Goal: Task Accomplishment & Management: Manage account settings

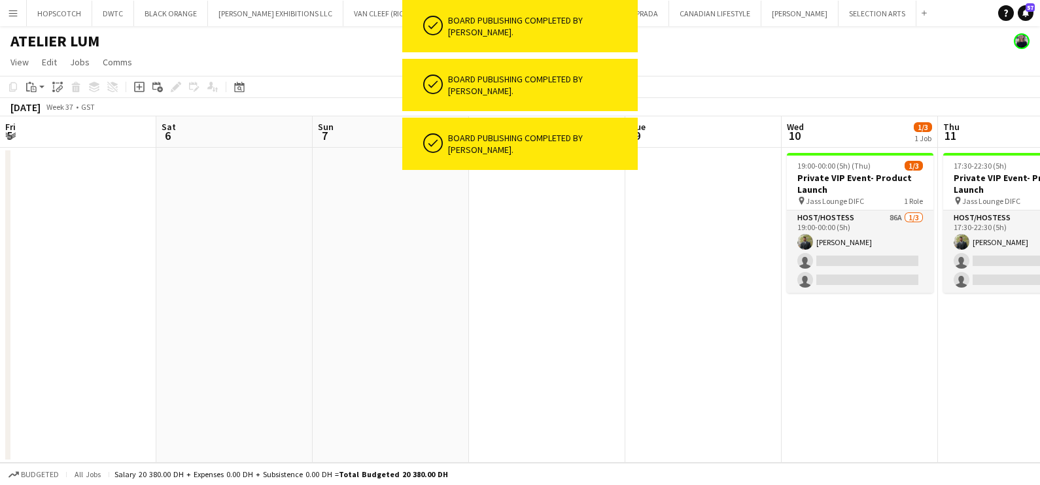
scroll to position [0, 536]
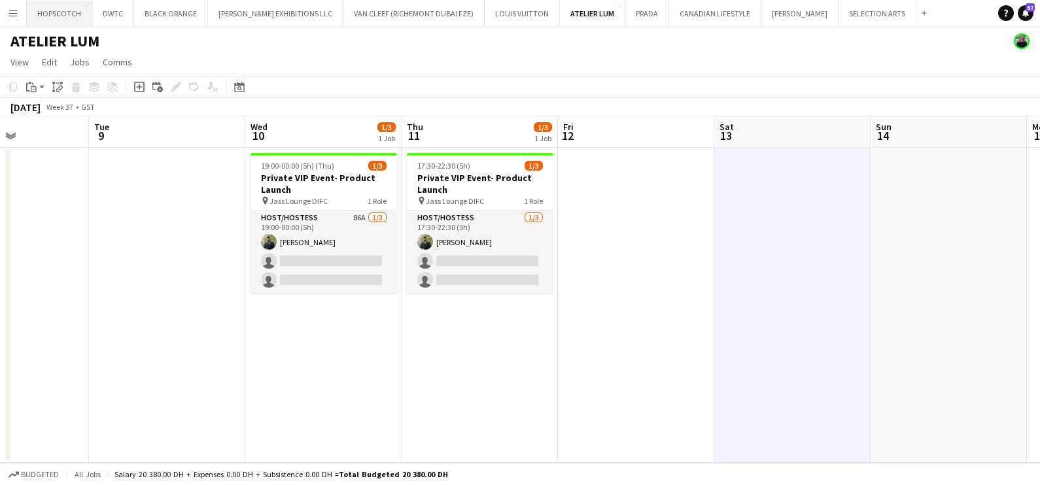
click at [46, 18] on button "HOPSCOTCH Close" at bounding box center [59, 14] width 65 height 26
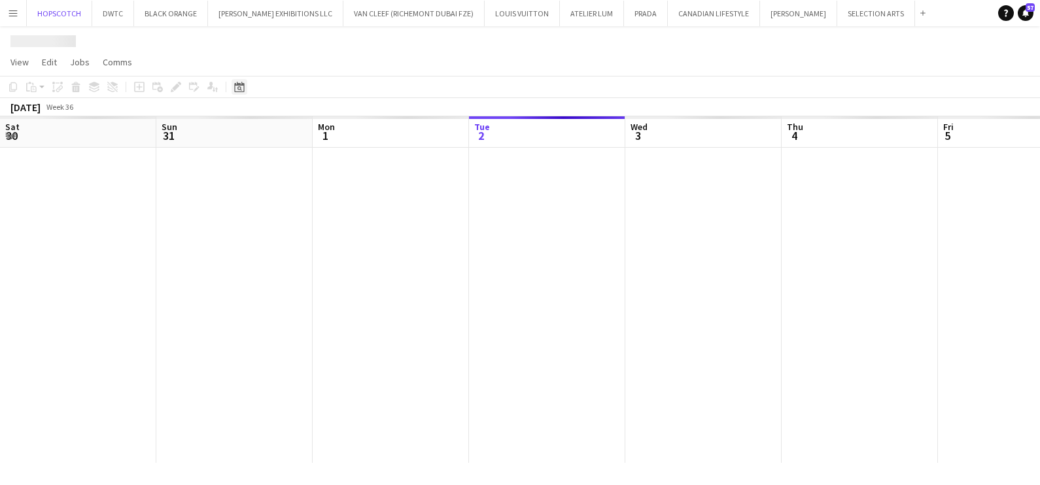
scroll to position [0, 313]
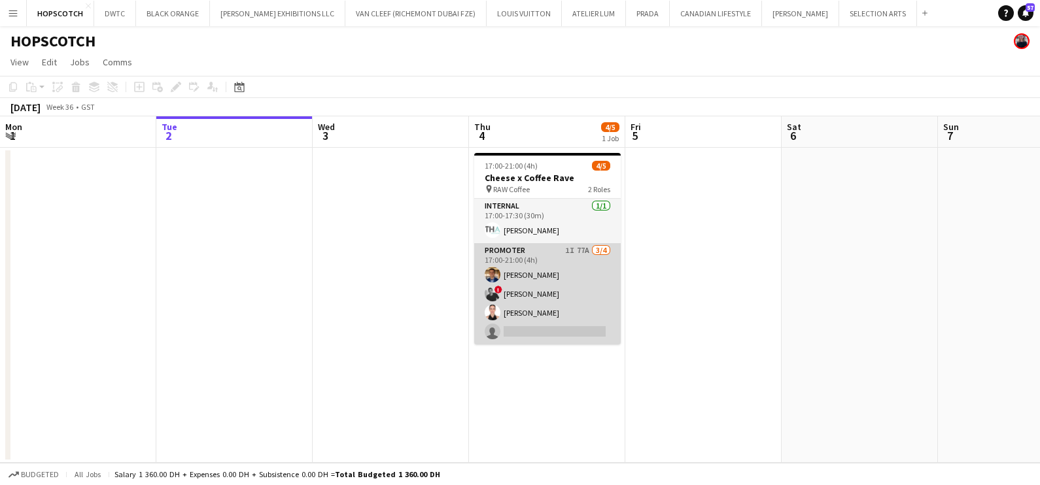
click at [521, 274] on app-card-role "Promoter 1I 77A 3/4 17:00-21:00 (4h) Ahmed Mostafa ! aly fayed Patricia Sampaio…" at bounding box center [547, 293] width 147 height 101
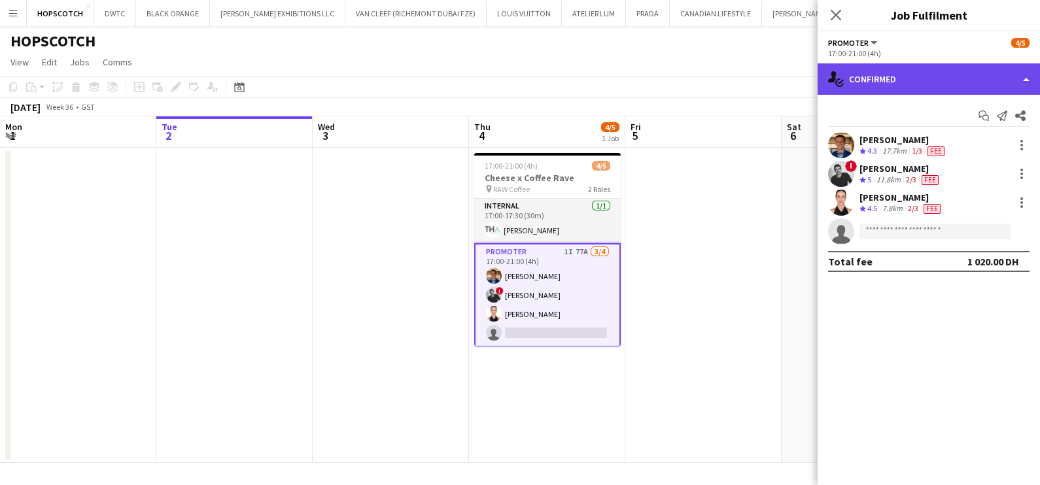
click at [900, 69] on div "single-neutral-actions-check-2 Confirmed" at bounding box center [929, 78] width 222 height 31
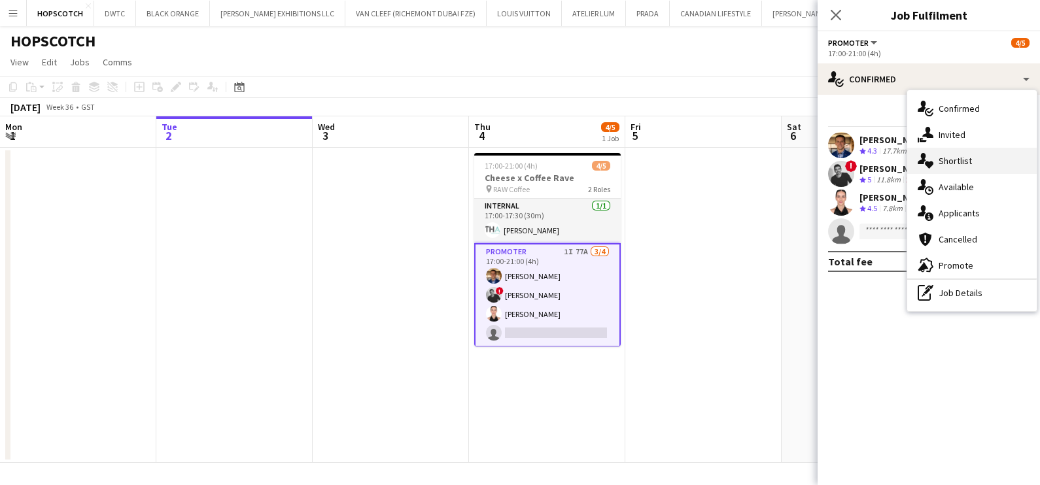
click at [969, 149] on div "single-neutral-actions-heart Shortlist" at bounding box center [972, 161] width 130 height 26
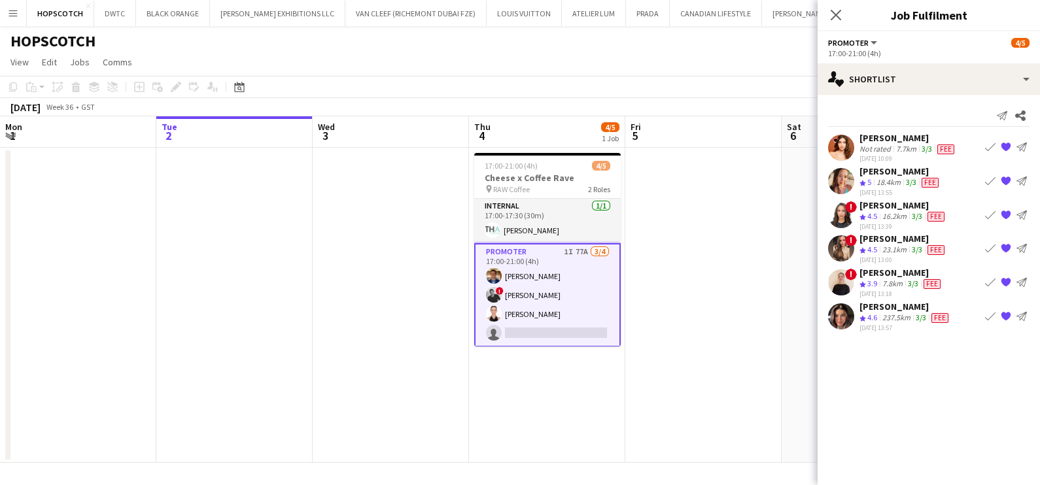
click at [988, 317] on app-icon "Book crew" at bounding box center [990, 316] width 10 height 10
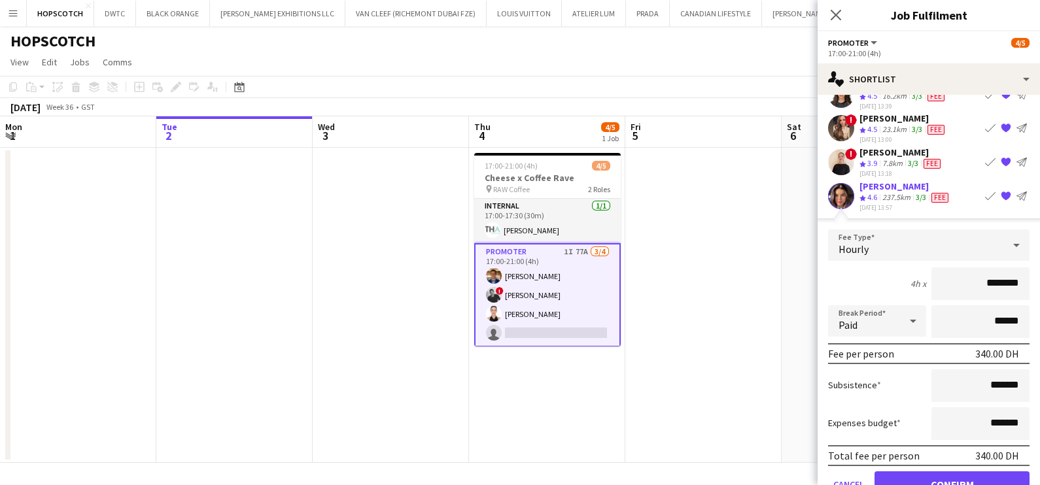
scroll to position [152, 0]
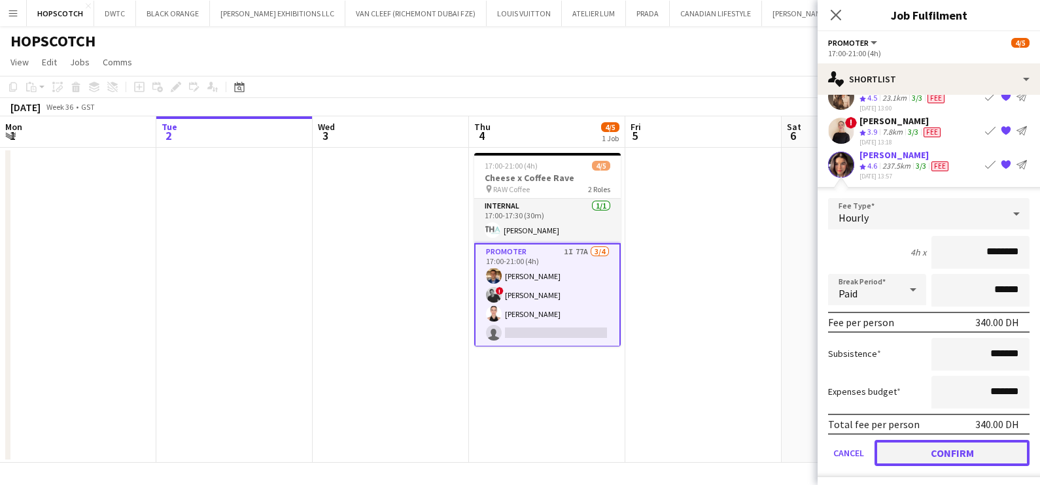
click at [954, 447] on button "Confirm" at bounding box center [952, 453] width 155 height 26
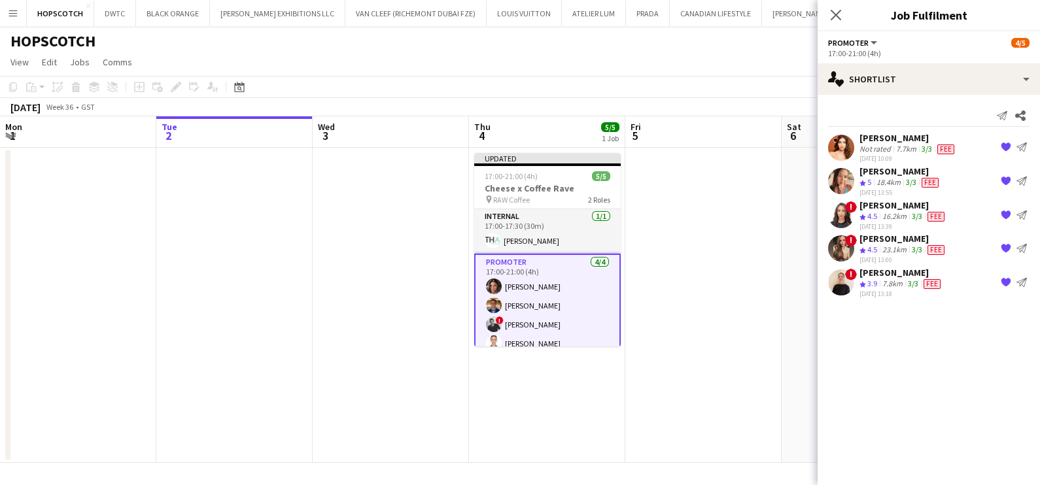
scroll to position [0, 0]
click at [688, 323] on app-date-cell at bounding box center [703, 305] width 156 height 315
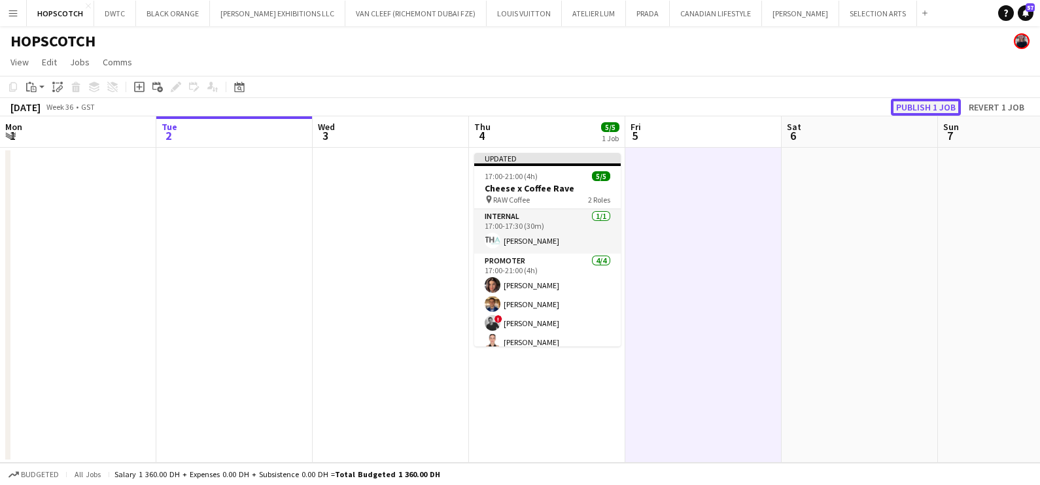
click at [912, 101] on button "Publish 1 job" at bounding box center [926, 107] width 70 height 17
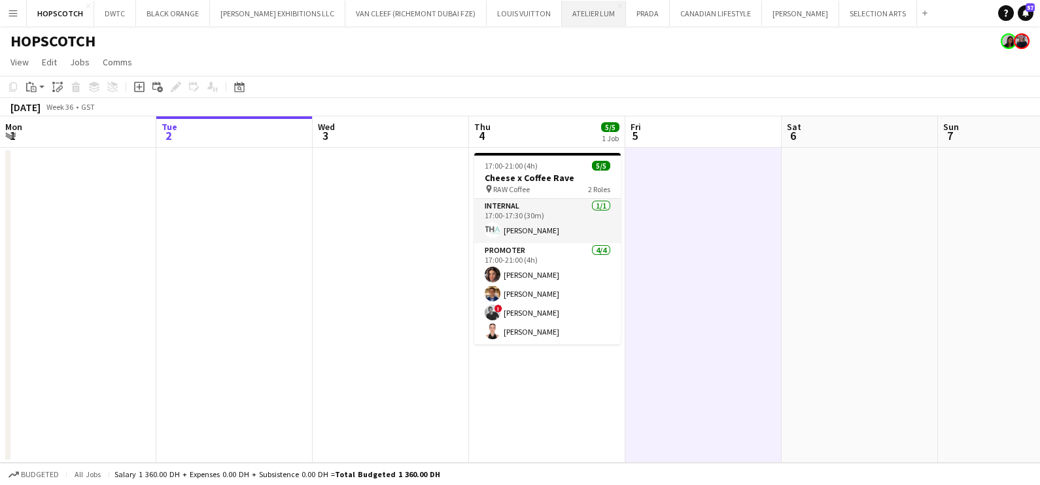
click at [562, 12] on button "ATELIER LUM Close" at bounding box center [594, 14] width 64 height 26
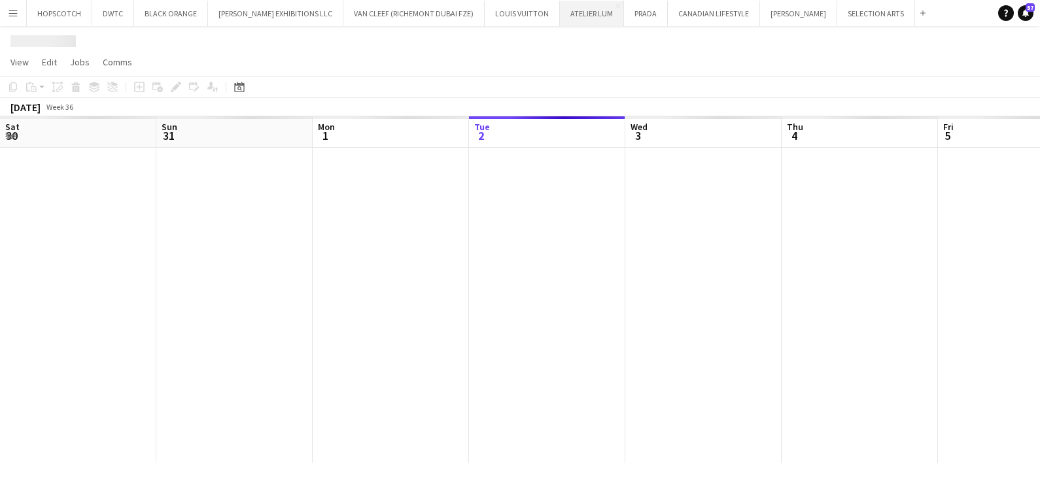
scroll to position [0, 313]
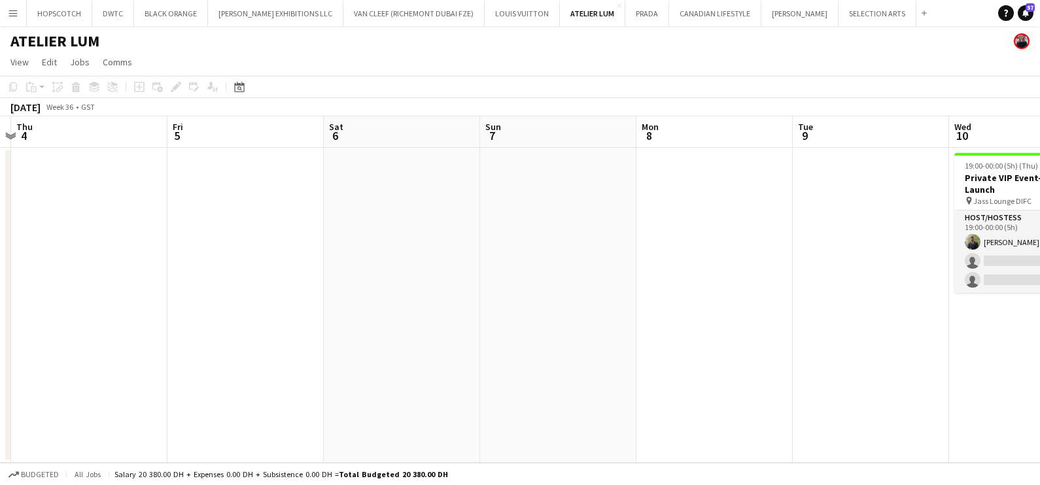
drag, startPoint x: 841, startPoint y: 246, endPoint x: 383, endPoint y: 307, distance: 462.0
click at [383, 307] on app-calendar-viewport "Mon 1 Tue 2 Wed 3 Thu 4 Fri 5 Sat 6 Sun 7 Mon 8 Tue 9 Wed 10 1/3 1 Job Thu 11 F…" at bounding box center [520, 289] width 1040 height 347
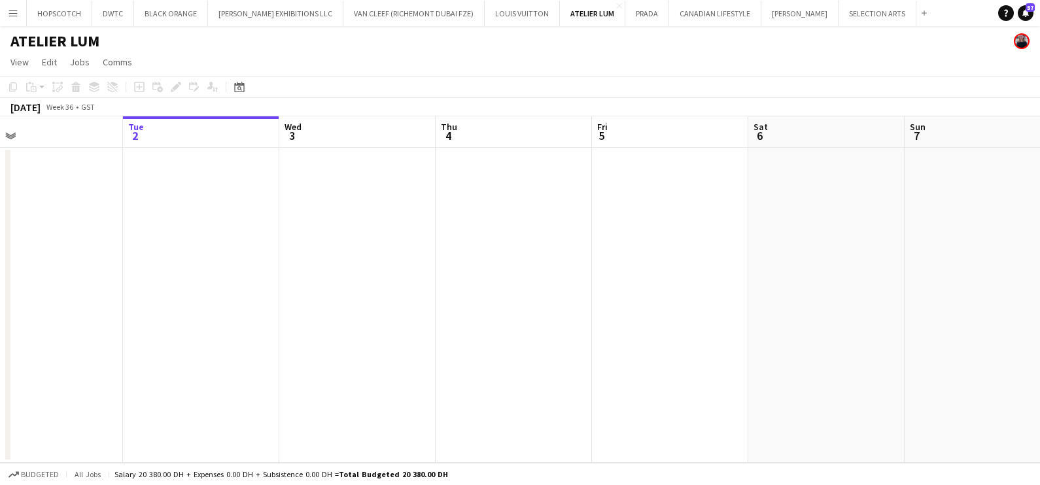
click at [0, 396] on html "Menu Boards Boards Boards All jobs Status Workforce Workforce My Workforce Recr…" at bounding box center [520, 242] width 1040 height 485
click at [446, 429] on app-date-cell at bounding box center [374, 305] width 156 height 315
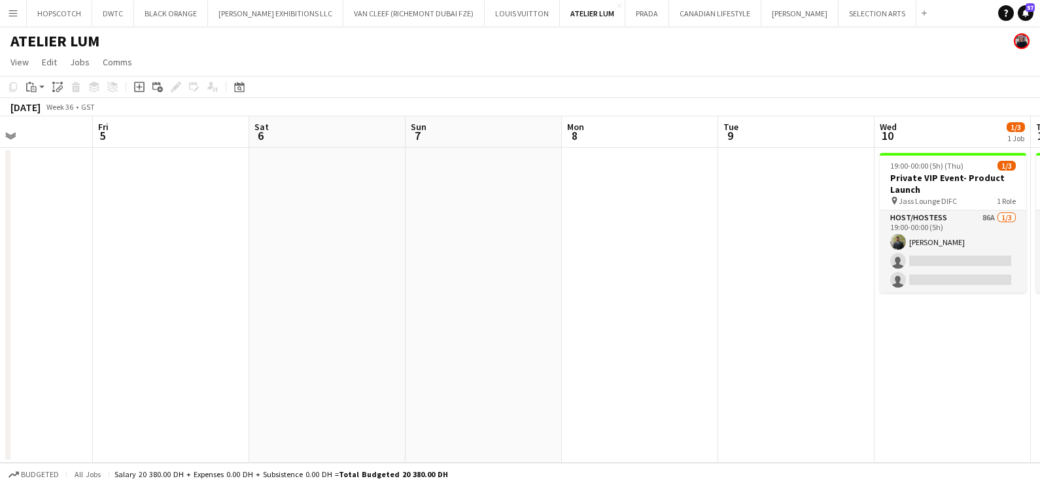
drag, startPoint x: 935, startPoint y: 263, endPoint x: 415, endPoint y: 413, distance: 540.6
click at [415, 413] on app-calendar-viewport "Tue 2 Wed 3 Thu 4 Fri 5 Sat 6 Sun 7 Mon 8 Tue 9 Wed 10 1/3 1 Job Thu 11 1/3 1 J…" at bounding box center [520, 289] width 1040 height 347
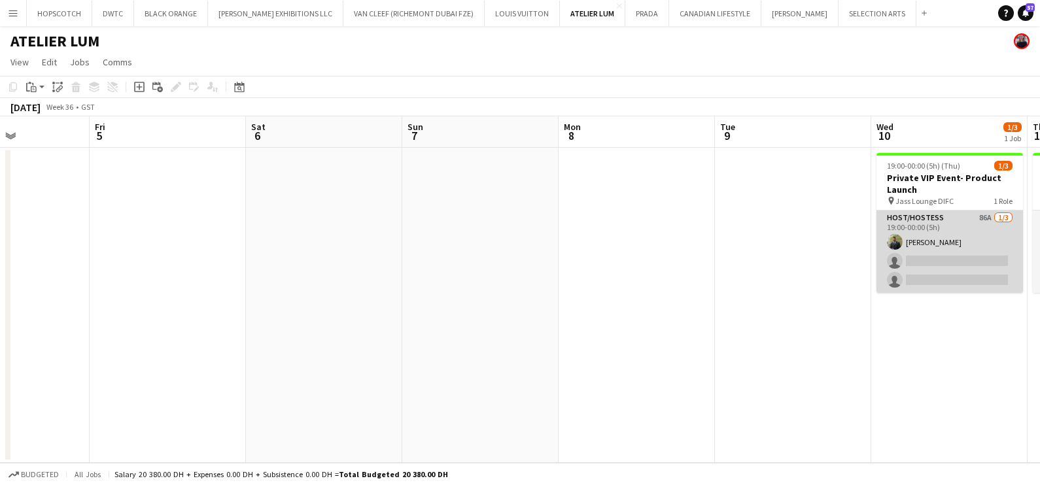
click at [934, 222] on app-card-role "Host/Hostess 86A 1/3 19:00-00:00 (5h) Abdulkader Habra single-neutral-actions s…" at bounding box center [950, 252] width 147 height 82
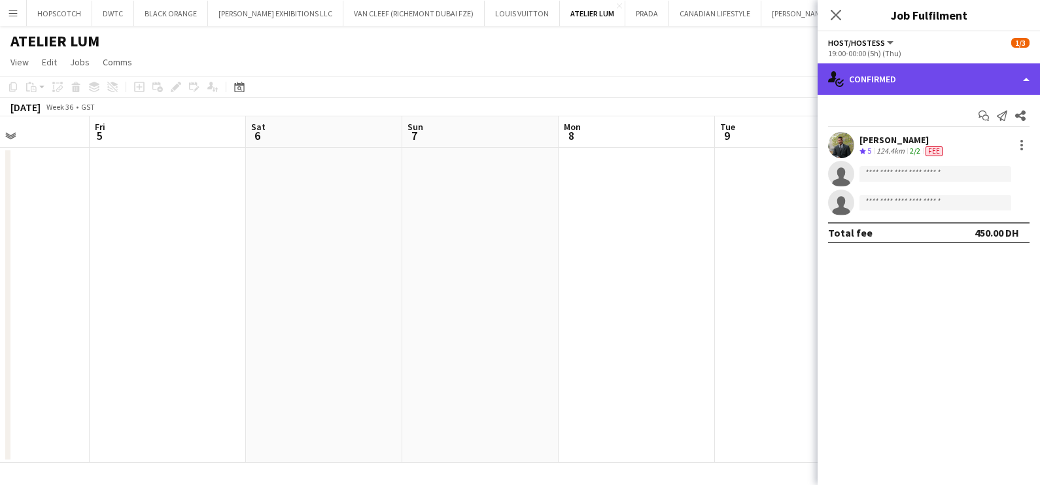
click at [944, 75] on div "single-neutral-actions-check-2 Confirmed" at bounding box center [929, 78] width 222 height 31
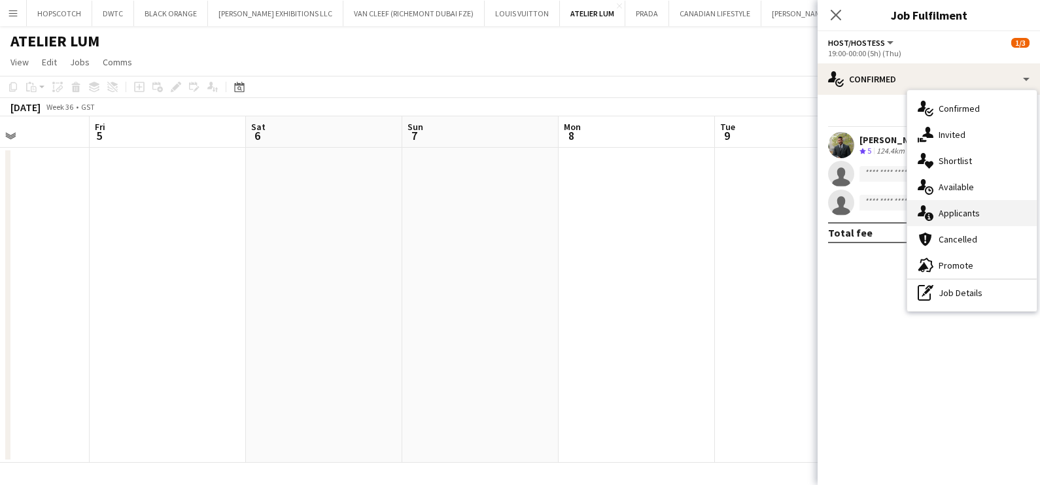
click at [949, 217] on span "Applicants" at bounding box center [959, 213] width 41 height 12
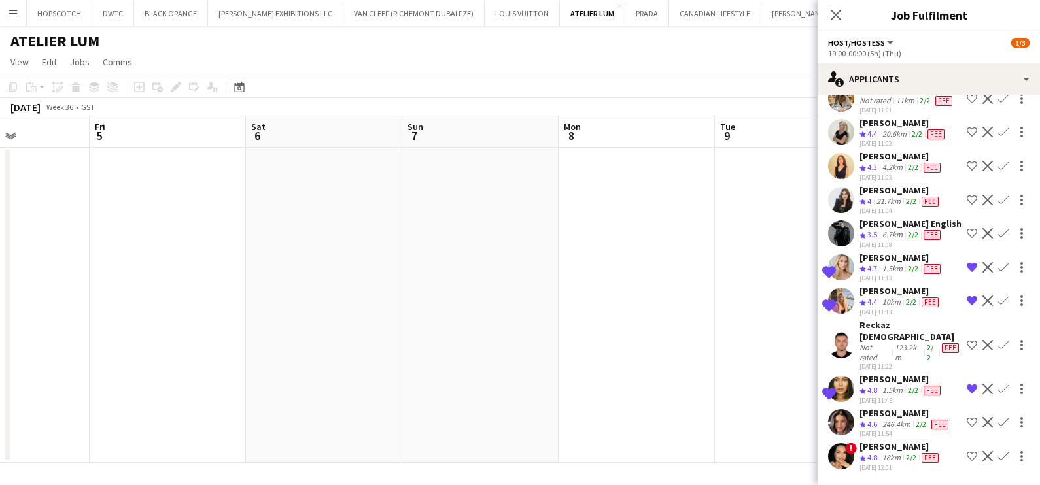
scroll to position [2873, 0]
click at [922, 421] on div "2/2" at bounding box center [921, 424] width 16 height 11
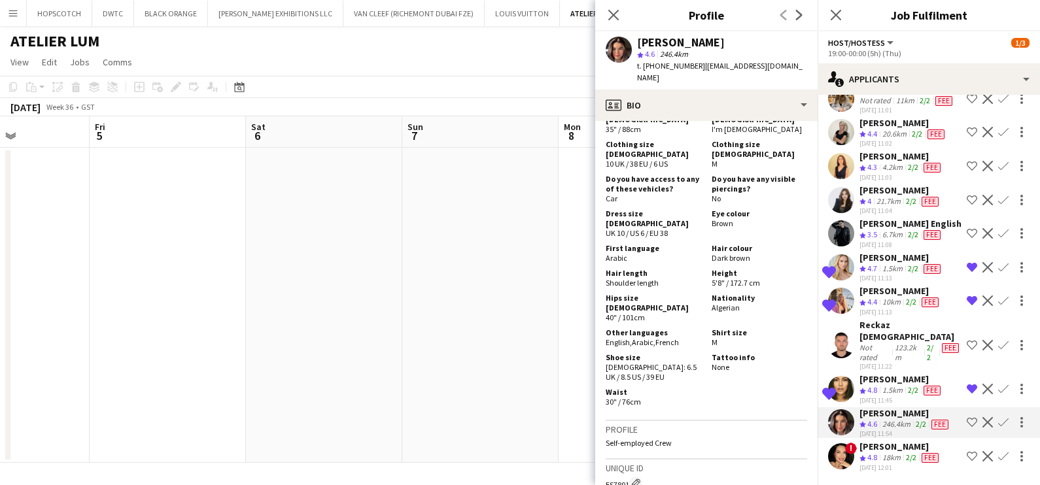
scroll to position [850, 0]
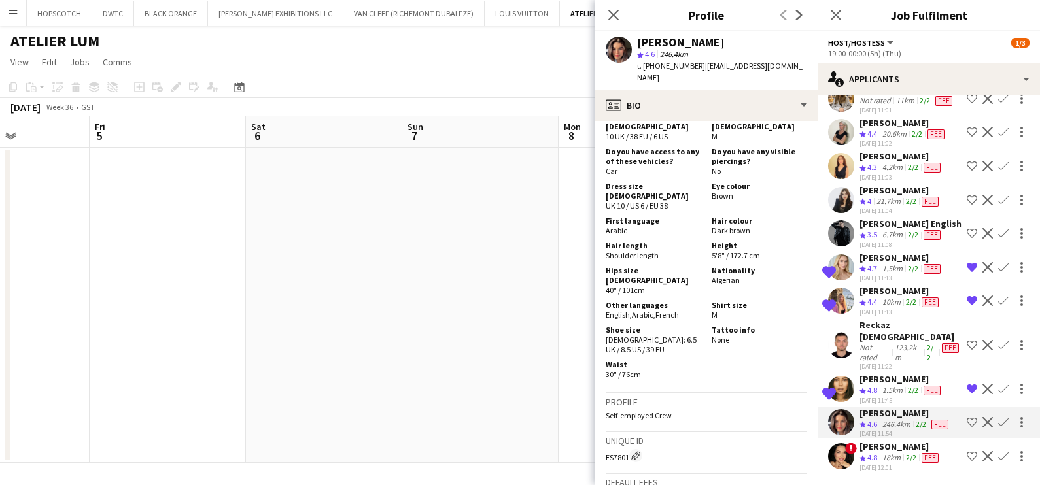
click at [967, 419] on app-icon "Shortlist crew" at bounding box center [972, 422] width 10 height 10
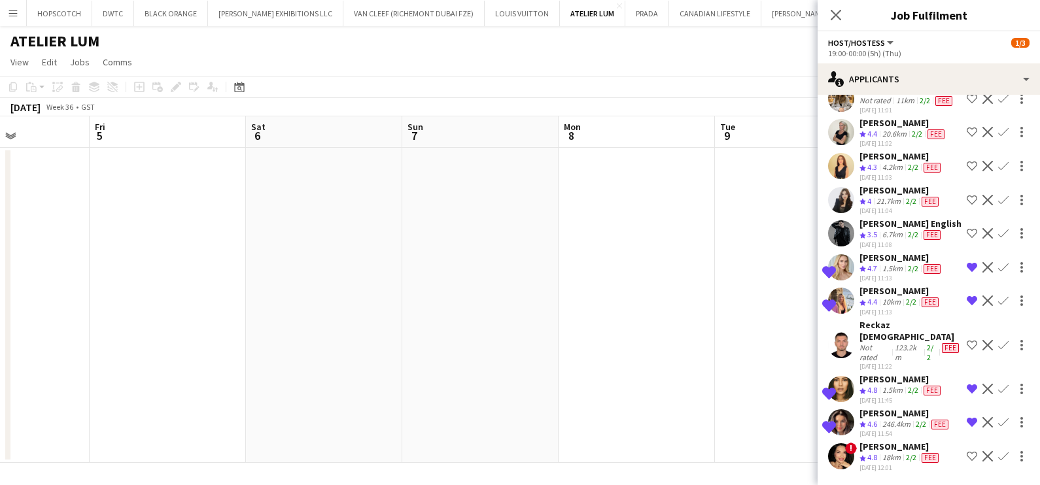
click at [719, 350] on app-date-cell at bounding box center [793, 305] width 156 height 315
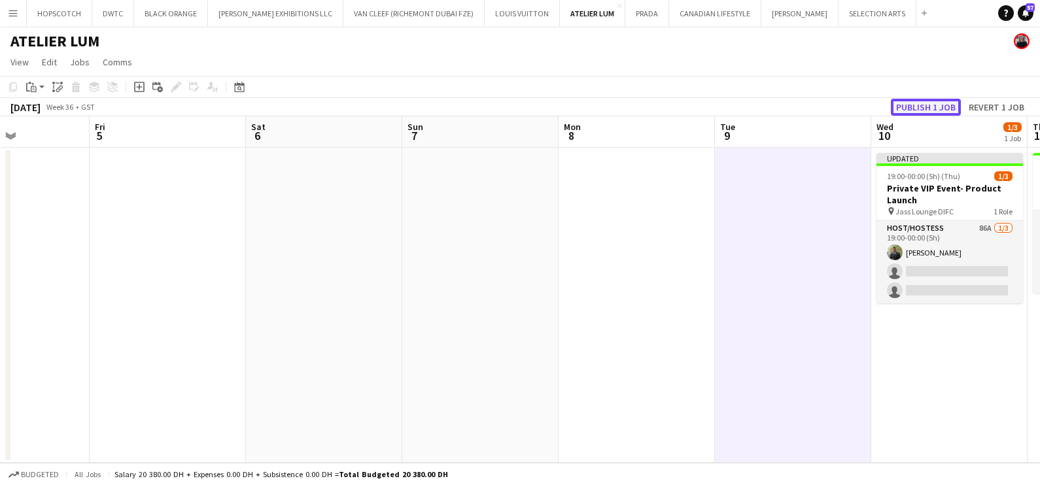
click at [930, 102] on button "Publish 1 job" at bounding box center [926, 107] width 70 height 17
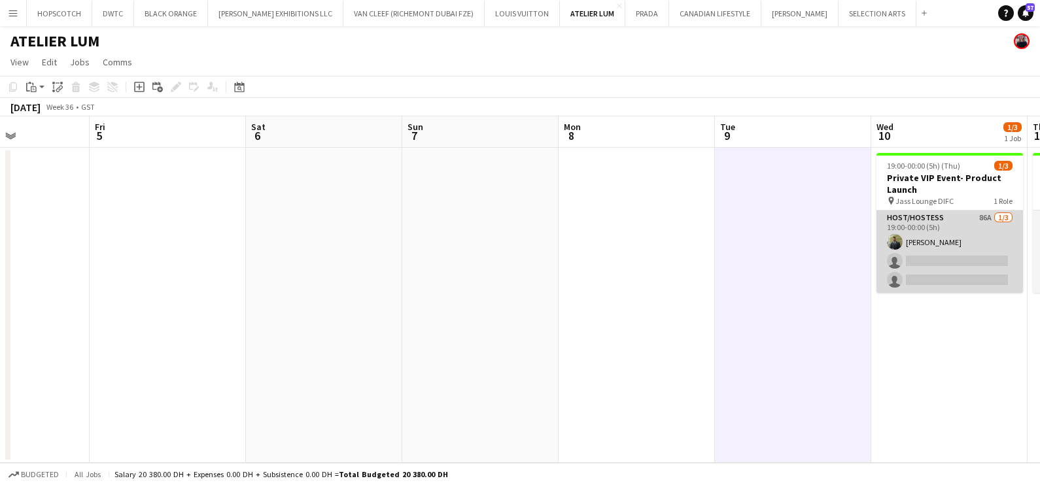
click at [985, 242] on app-card-role "Host/Hostess 86A 1/3 19:00-00:00 (5h) Abdulkader Habra single-neutral-actions s…" at bounding box center [950, 252] width 147 height 82
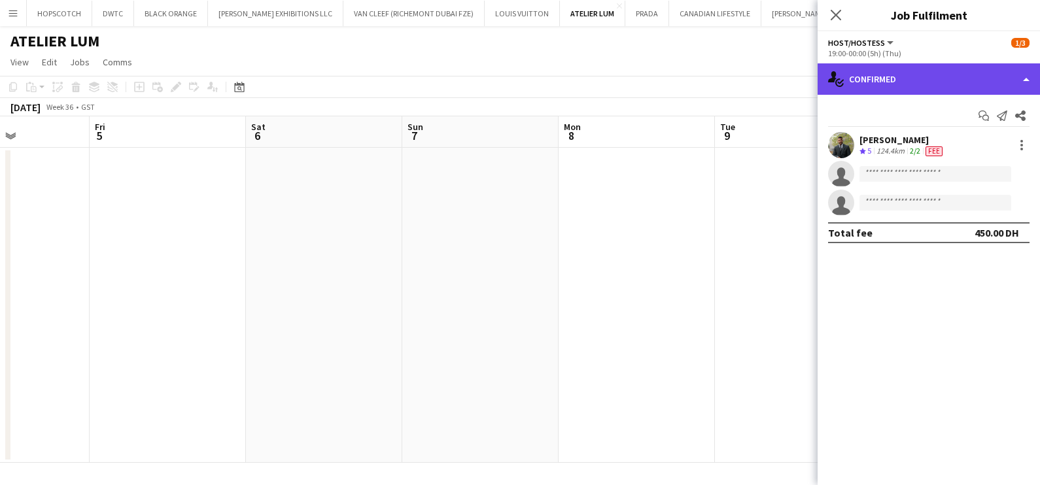
click at [926, 71] on div "single-neutral-actions-check-2 Confirmed" at bounding box center [929, 78] width 222 height 31
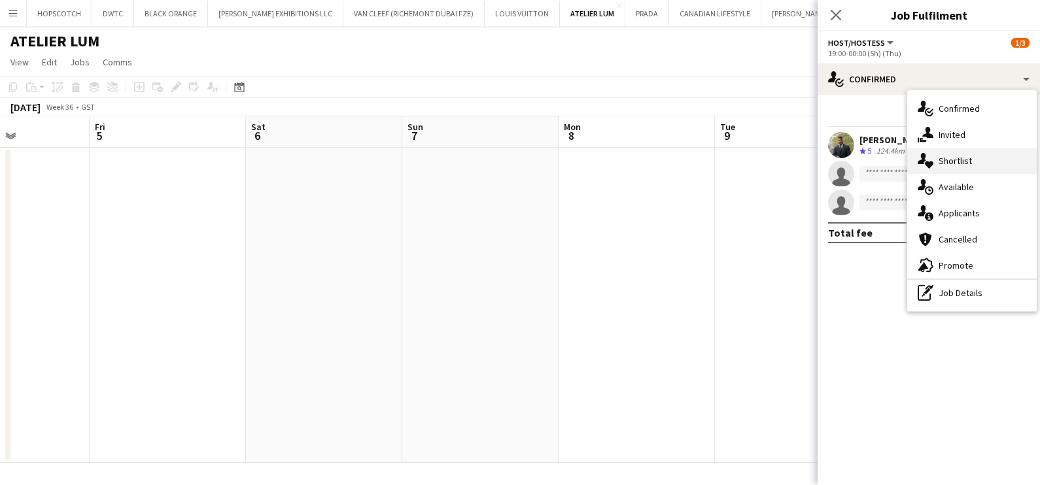
click at [953, 155] on span "Shortlist" at bounding box center [955, 161] width 33 height 12
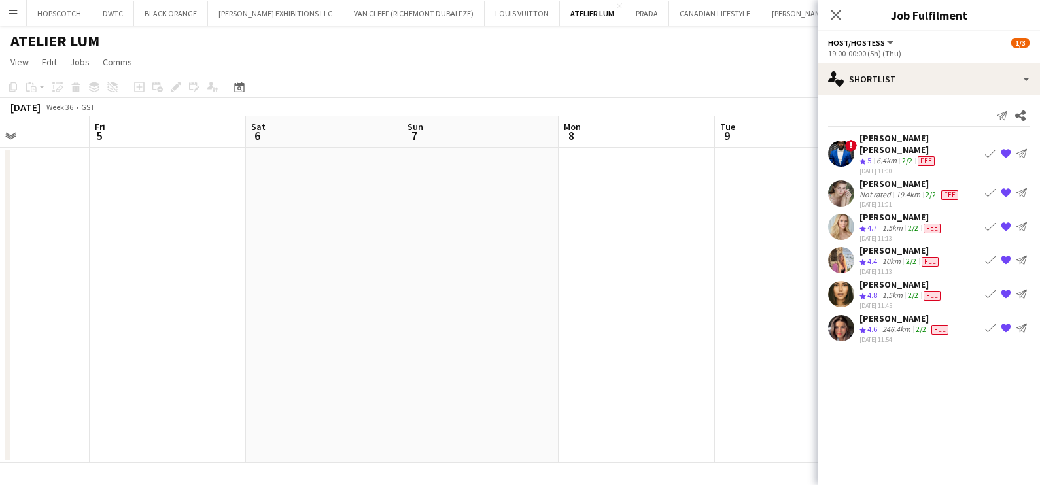
click at [705, 264] on app-date-cell at bounding box center [637, 305] width 156 height 315
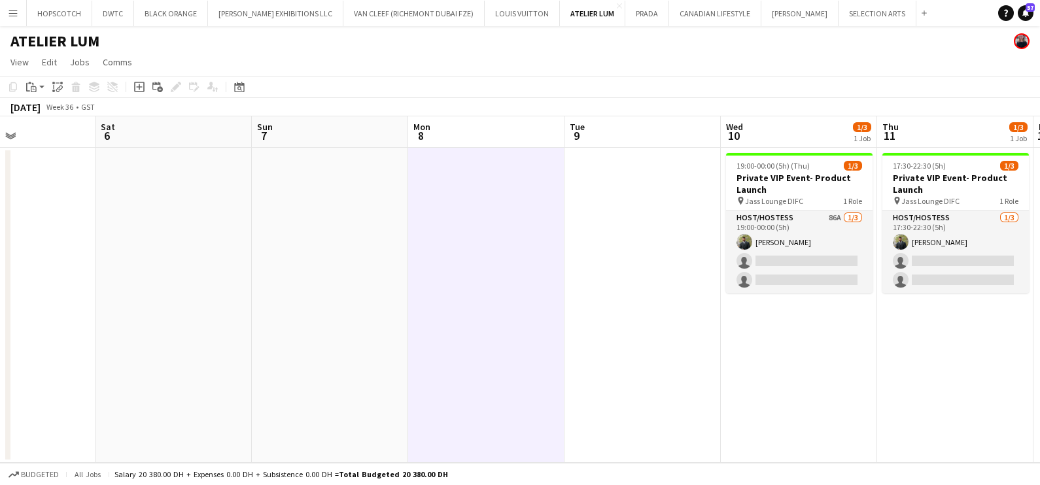
scroll to position [0, 581]
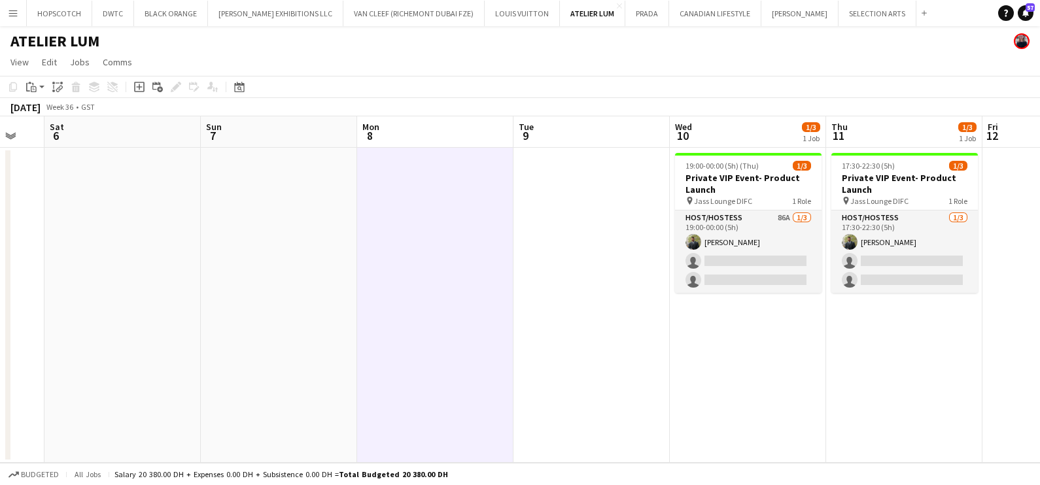
drag, startPoint x: 705, startPoint y: 264, endPoint x: 504, endPoint y: 326, distance: 210.9
click at [504, 326] on app-calendar-viewport "Tue 2 Wed 3 Thu 4 Fri 5 Sat 6 Sun 7 Mon 8 Tue 9 Wed 10 1/3 1 Job Thu 11 1/3 1 J…" at bounding box center [520, 289] width 1040 height 347
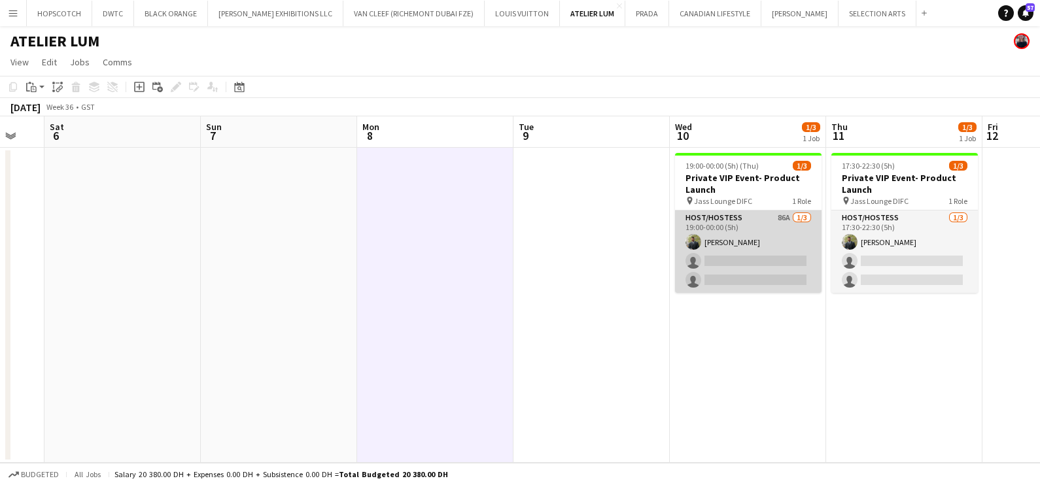
click at [771, 249] on app-card-role "Host/Hostess 86A 1/3 19:00-00:00 (5h) Abdulkader Habra single-neutral-actions s…" at bounding box center [748, 252] width 147 height 82
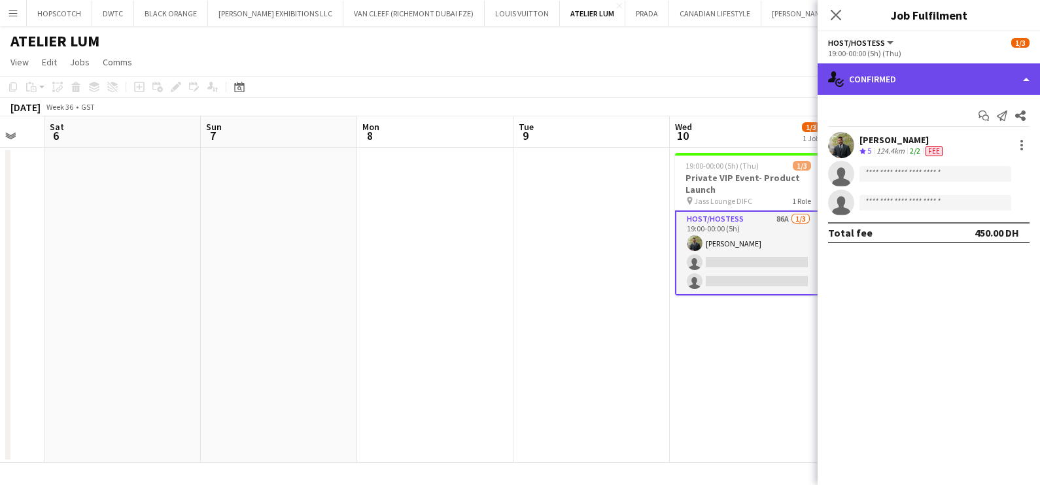
click at [955, 83] on div "single-neutral-actions-check-2 Confirmed" at bounding box center [929, 78] width 222 height 31
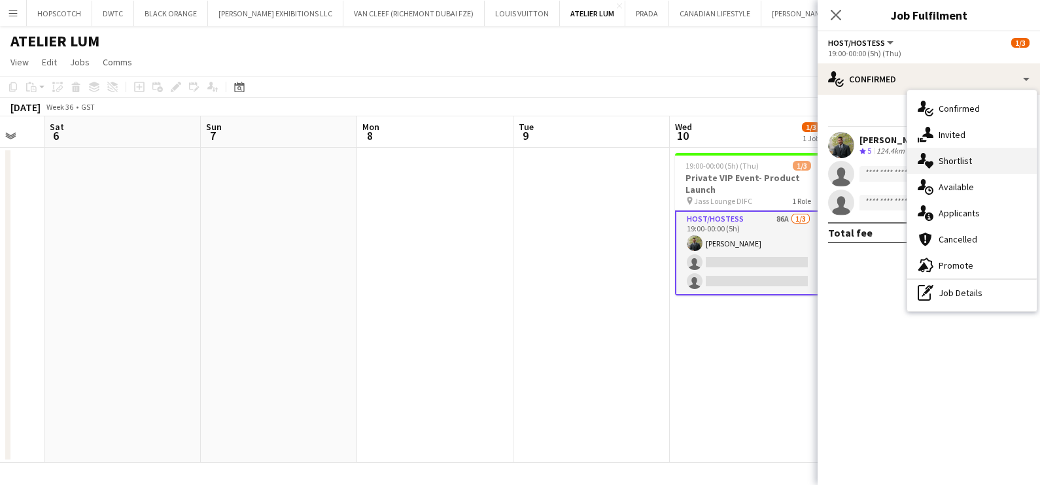
click at [954, 157] on span "Shortlist" at bounding box center [955, 161] width 33 height 12
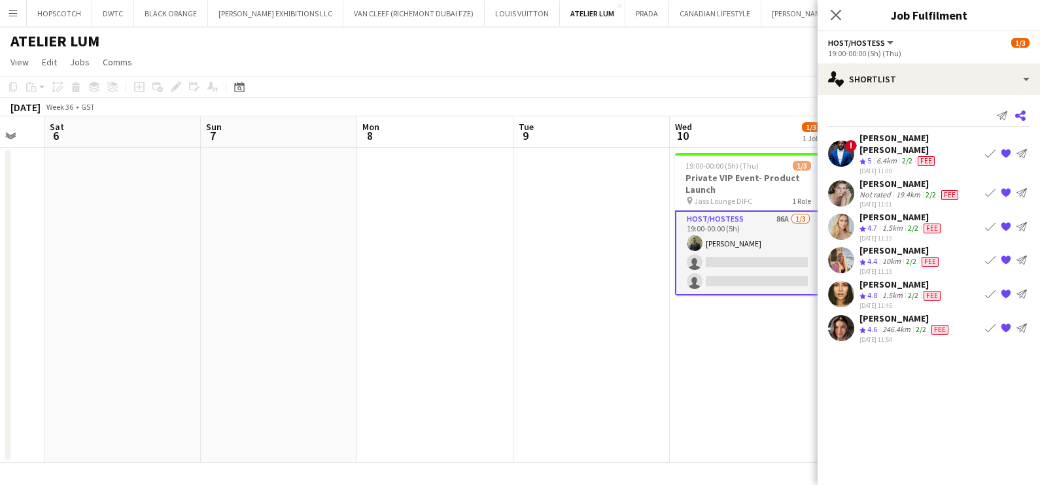
click at [1023, 113] on icon at bounding box center [1020, 116] width 10 height 10
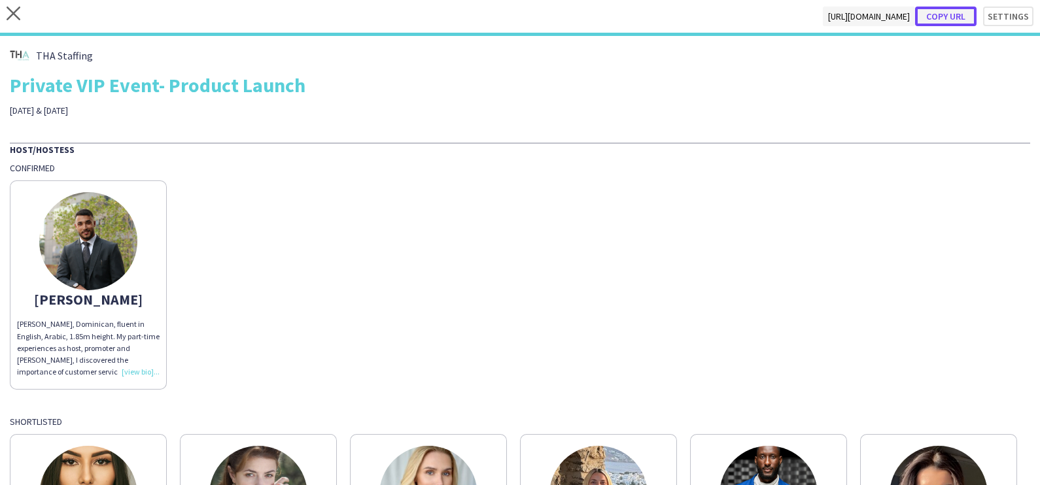
click at [945, 17] on button "Copy url" at bounding box center [945, 17] width 61 height 20
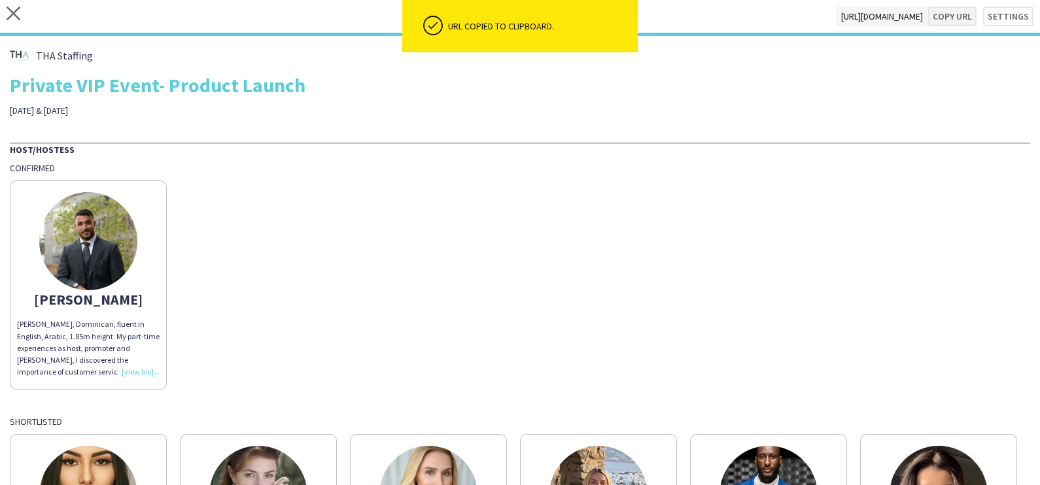
type textarea "**********"
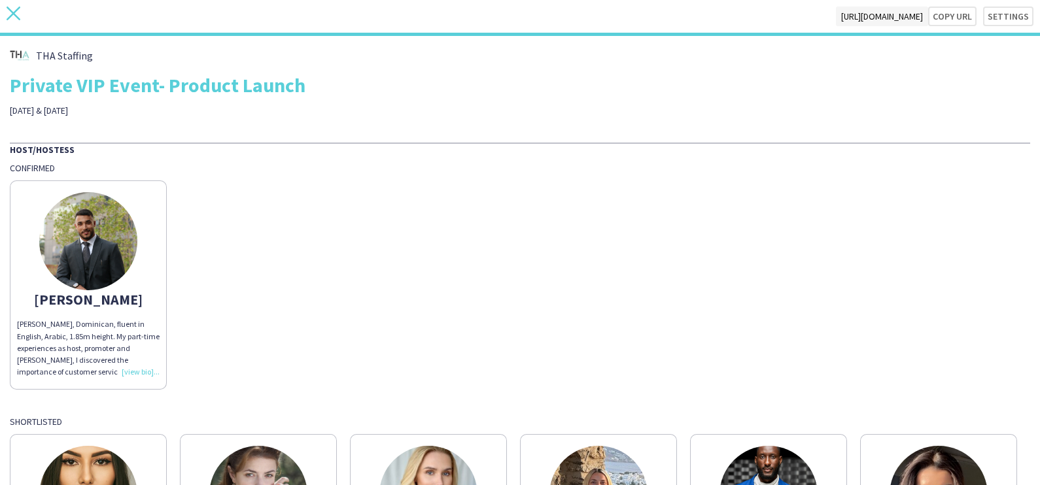
click at [9, 14] on icon "close" at bounding box center [14, 14] width 14 height 14
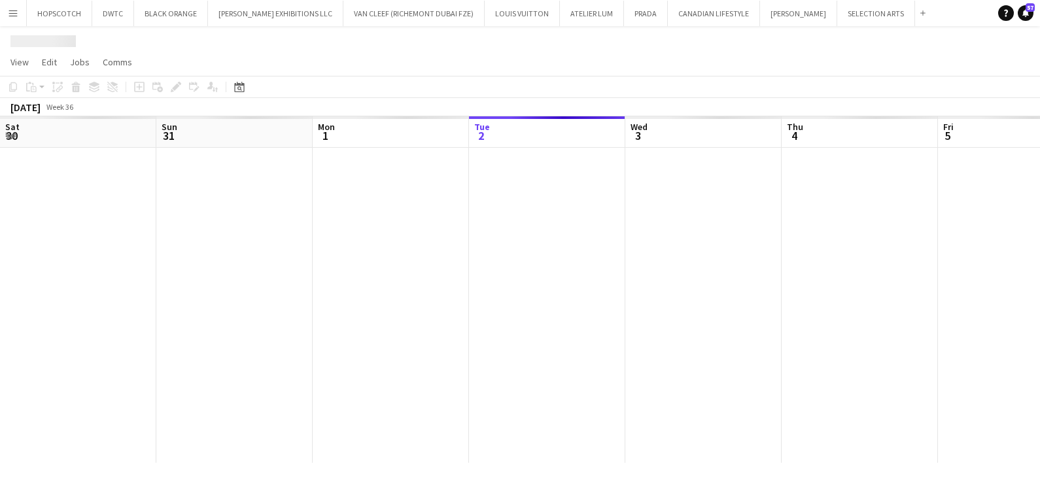
scroll to position [0, 313]
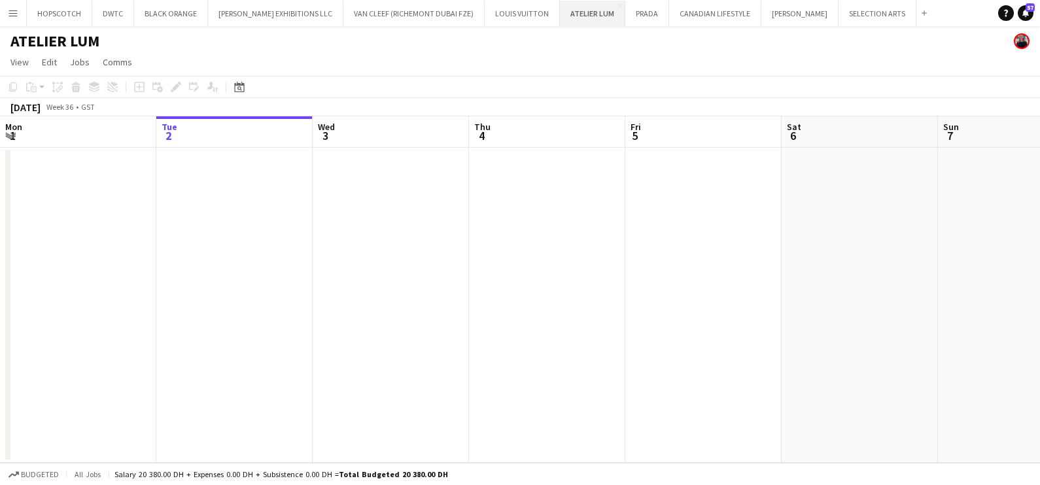
click at [560, 13] on button "ATELIER LUM Close" at bounding box center [592, 14] width 65 height 26
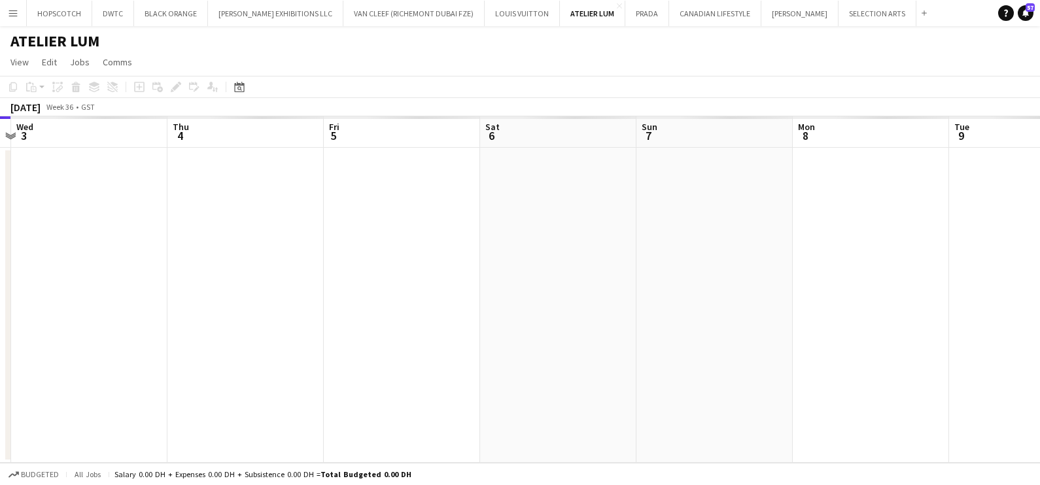
drag, startPoint x: 799, startPoint y: 265, endPoint x: 419, endPoint y: 266, distance: 380.7
click at [438, 266] on app-calendar-viewport "Sat 30 Sun 31 Mon 1 Tue 2 Wed 3 Thu 4 Fri 5 Sat 6 Sun 7 Mon 8 Tue 9 Wed 10" at bounding box center [520, 289] width 1040 height 347
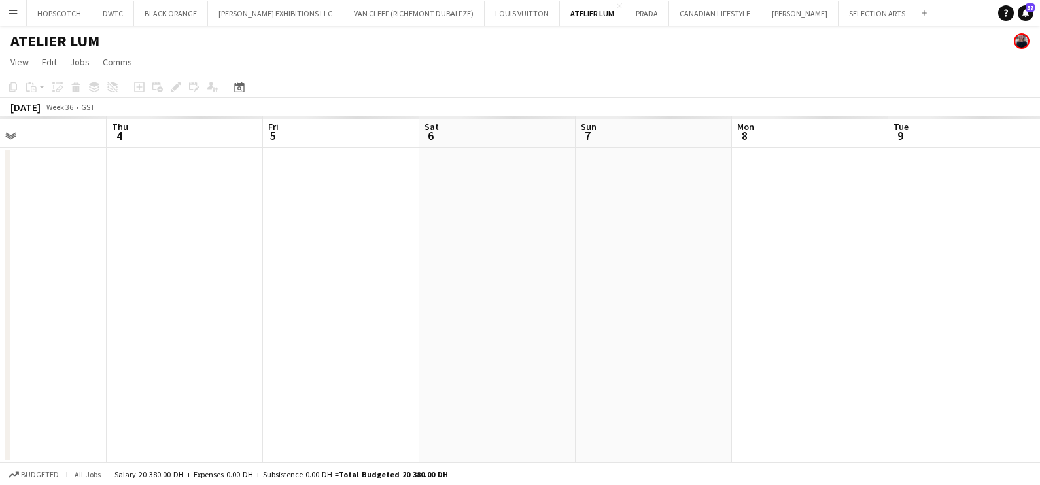
drag, startPoint x: 726, startPoint y: 264, endPoint x: 389, endPoint y: 279, distance: 337.2
click at [390, 279] on app-calendar-viewport "Mon 1 Tue 2 Wed 3 Thu 4 Fri 5 Sat 6 Sun 7 Mon 8 Tue 9 Wed 10 Thu 11 Fri 12" at bounding box center [520, 289] width 1040 height 347
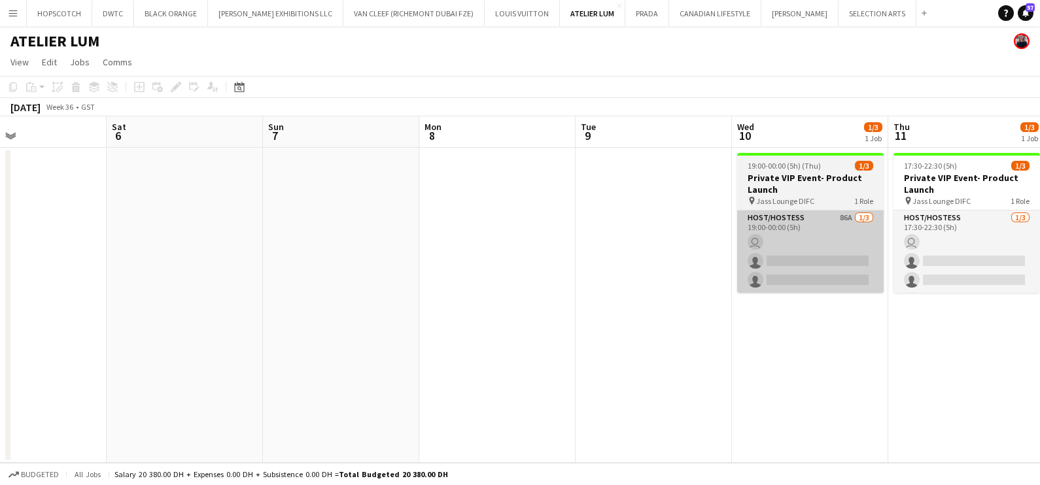
scroll to position [0, 386]
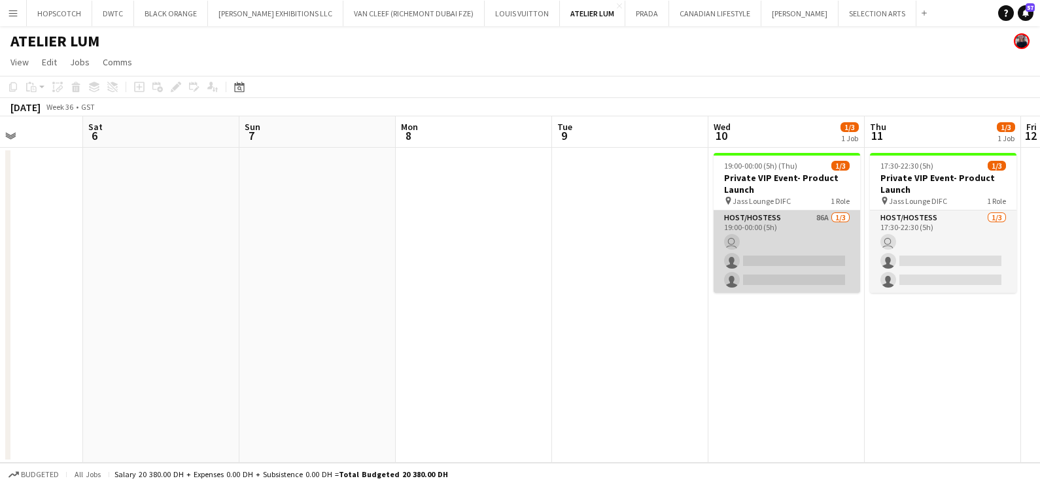
drag, startPoint x: 765, startPoint y: 255, endPoint x: 769, endPoint y: 234, distance: 21.3
click at [766, 255] on app-card-role "Host/Hostess 86A 1/3 19:00-00:00 (5h) user single-neutral-actions single-neutra…" at bounding box center [787, 252] width 147 height 82
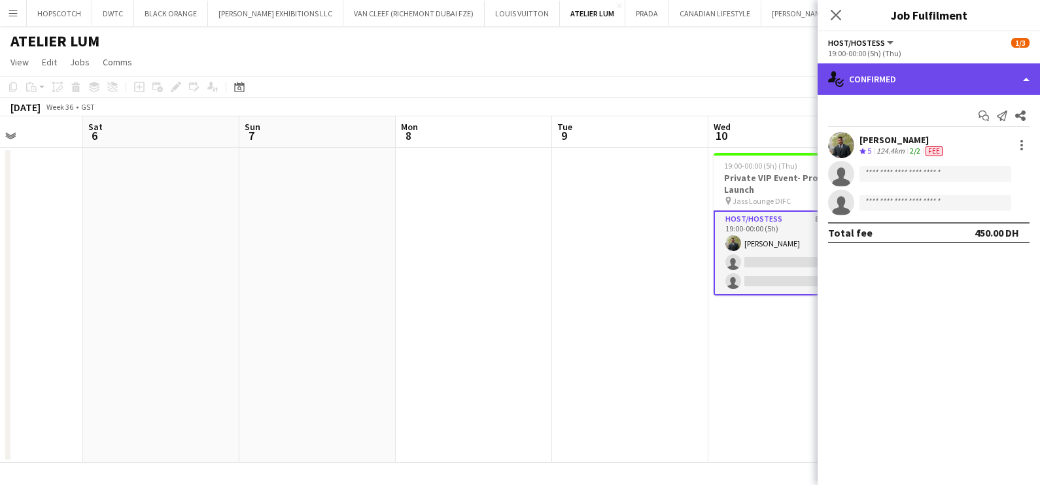
click at [930, 81] on div "single-neutral-actions-check-2 Confirmed" at bounding box center [929, 78] width 222 height 31
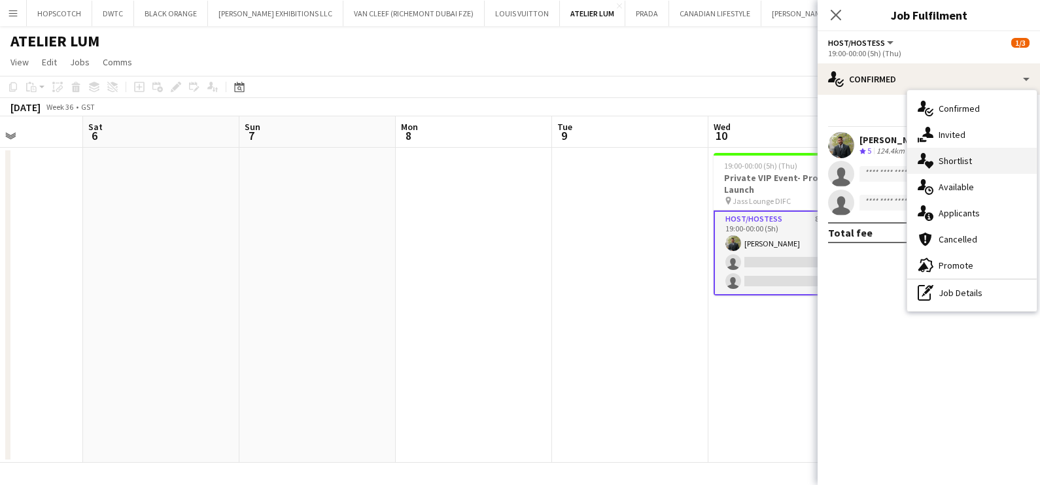
click at [959, 160] on span "Shortlist" at bounding box center [955, 161] width 33 height 12
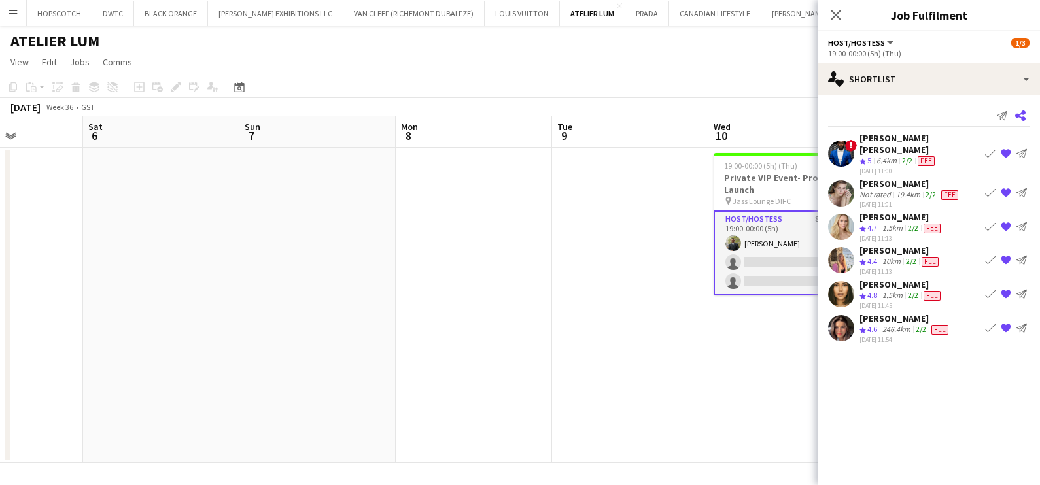
click at [1020, 116] on icon "Share" at bounding box center [1020, 116] width 10 height 10
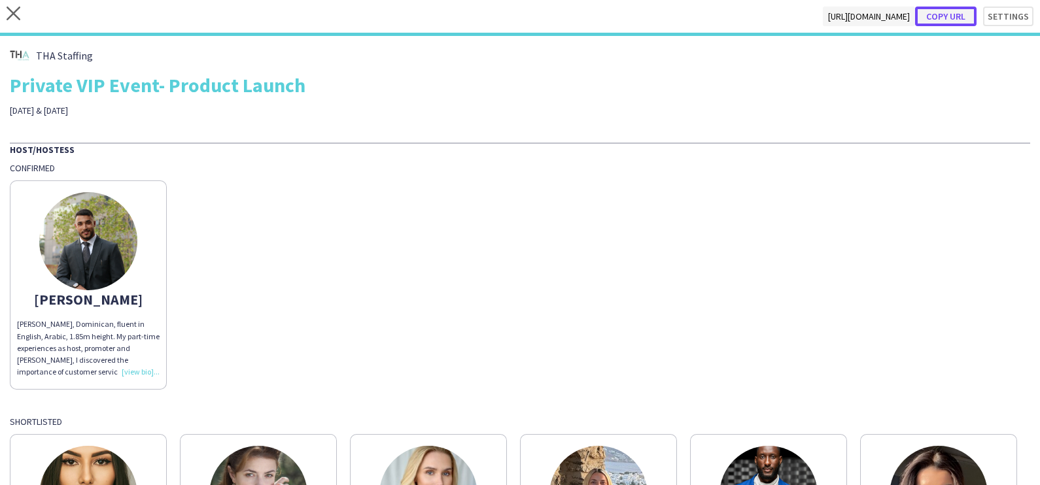
click at [942, 15] on button "Copy url" at bounding box center [945, 17] width 61 height 20
click at [11, 13] on icon "close" at bounding box center [14, 14] width 14 height 14
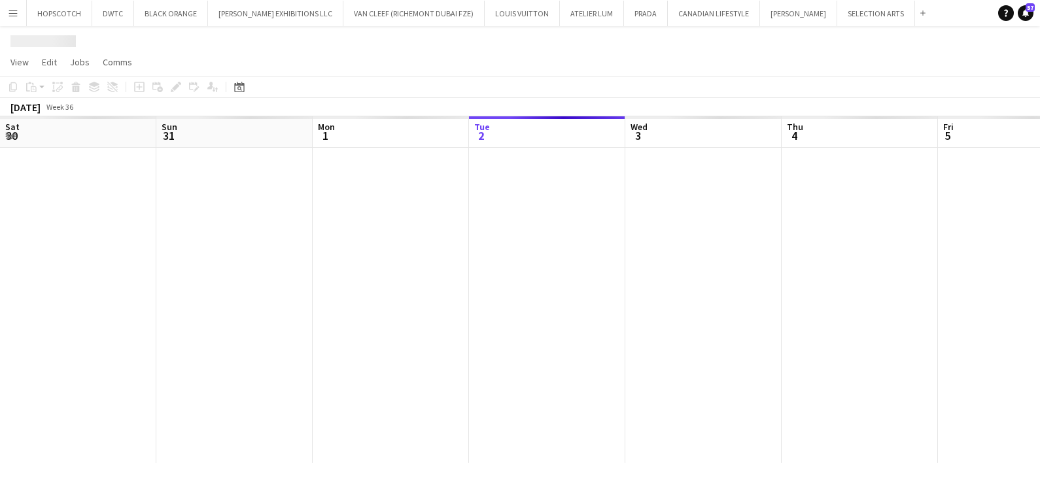
scroll to position [0, 313]
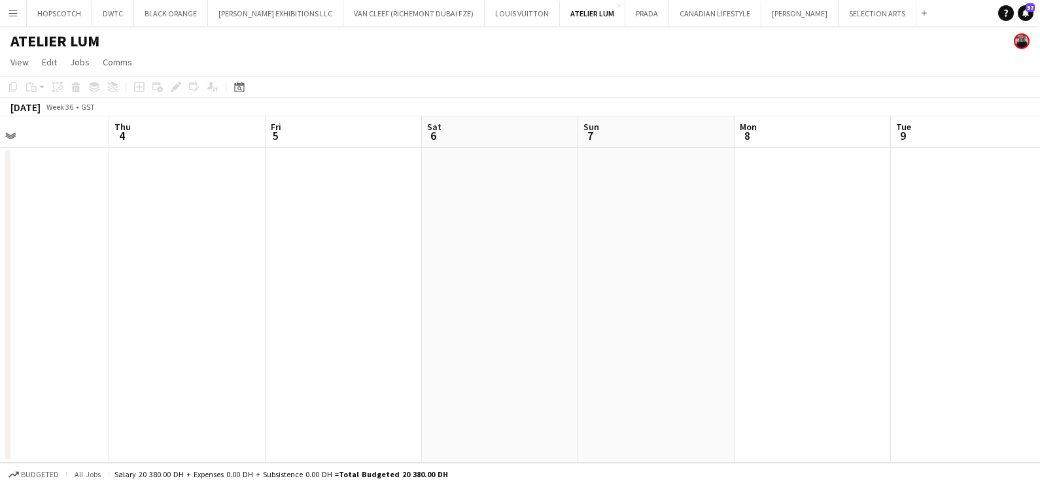
drag, startPoint x: 846, startPoint y: 211, endPoint x: 478, endPoint y: 272, distance: 373.4
click at [478, 272] on app-calendar-viewport "Sun 31 Mon 1 Tue 2 Wed 3 Thu 4 Fri 5 Sat 6 Sun 7 Mon 8 Tue 9 Wed 10 1/3 1 Job T…" at bounding box center [520, 289] width 1040 height 347
drag, startPoint x: 478, startPoint y: 272, endPoint x: 429, endPoint y: 296, distance: 54.4
click at [429, 296] on app-calendar-viewport "Sun 31 Mon 1 Tue 2 Wed 3 Thu 4 Fri 5 Sat 6 Sun 7 Mon 8 Tue 9 Wed 10 1/3 1 Job T…" at bounding box center [520, 289] width 1040 height 347
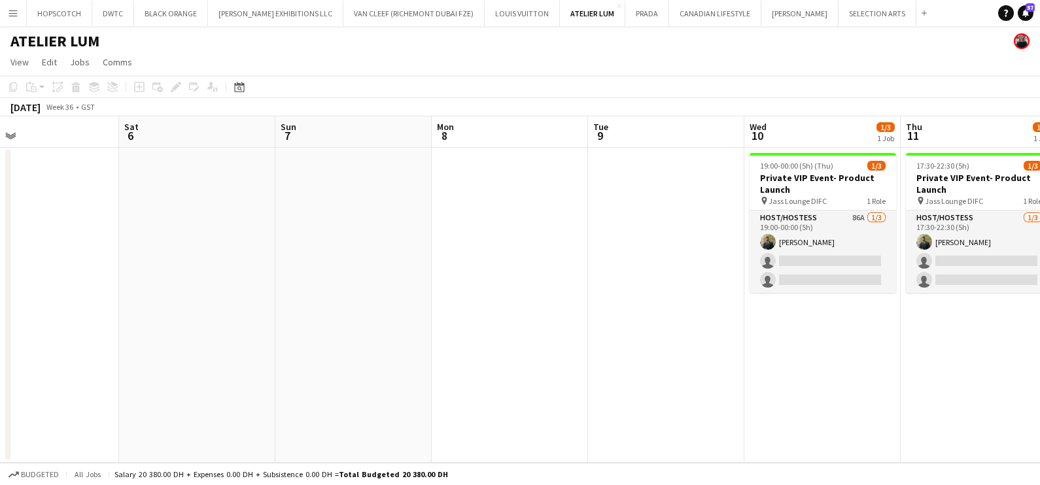
drag, startPoint x: 563, startPoint y: 307, endPoint x: 540, endPoint y: 311, distance: 23.2
click at [540, 311] on app-calendar-viewport "Tue 2 Wed 3 Thu 4 Fri 5 Sat 6 Sun 7 Mon 8 Tue 9 Wed 10 1/3 1 Job Thu 11 1/3 1 J…" at bounding box center [520, 289] width 1040 height 347
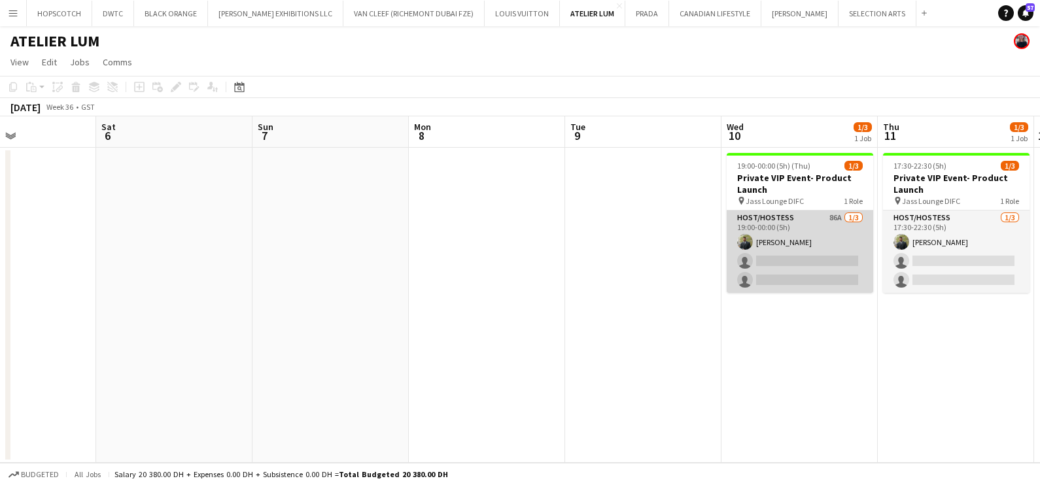
click at [806, 231] on app-card-role "Host/Hostess 86A 1/3 19:00-00:00 (5h) Abdulkader Habra single-neutral-actions s…" at bounding box center [800, 252] width 147 height 82
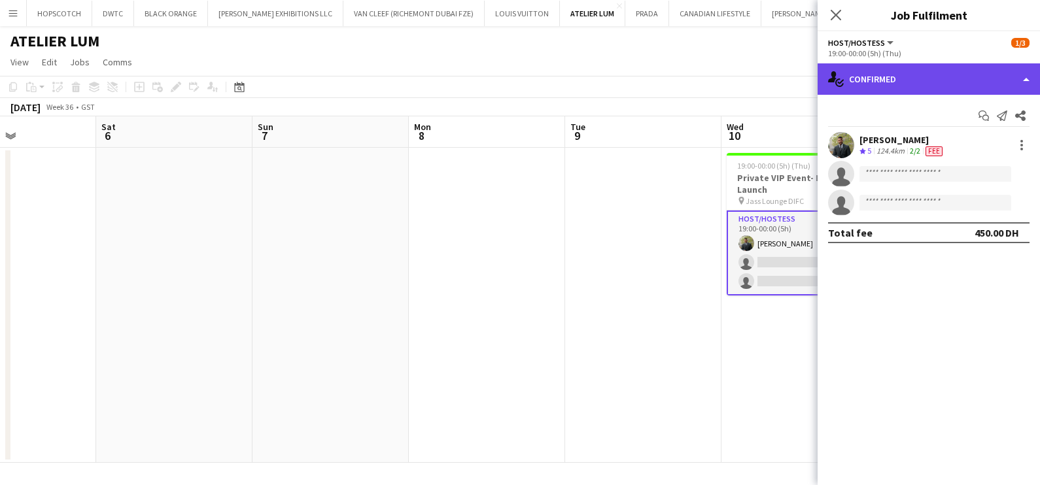
click at [912, 71] on div "single-neutral-actions-check-2 Confirmed" at bounding box center [929, 78] width 222 height 31
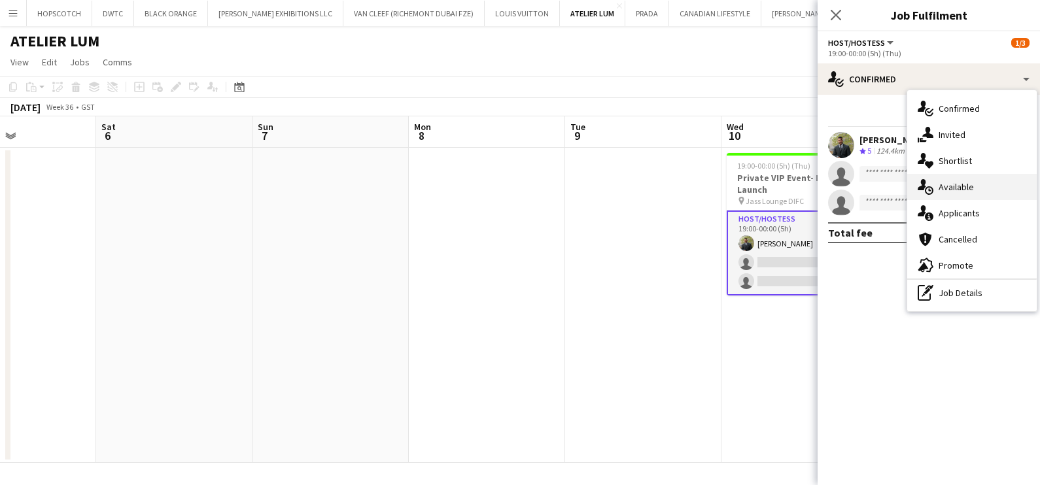
click at [954, 186] on span "Available" at bounding box center [956, 187] width 35 height 12
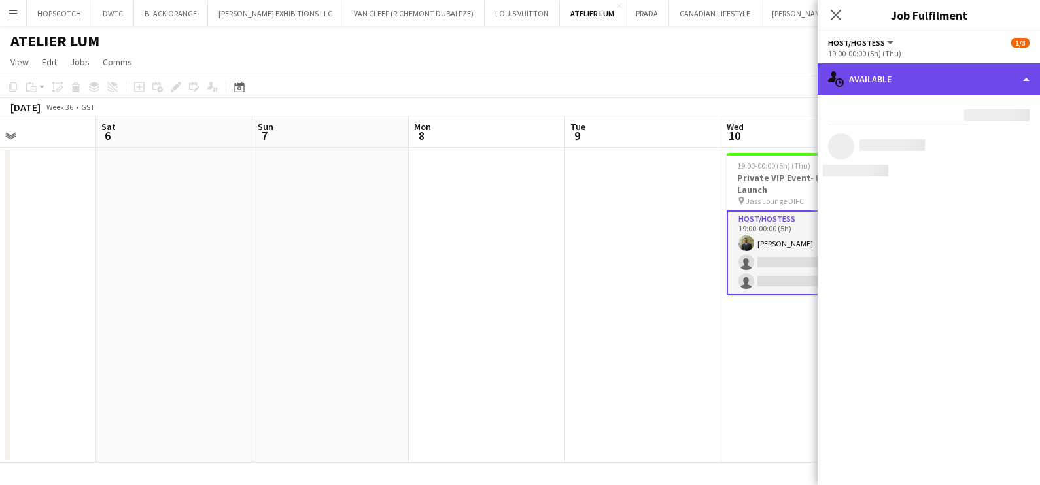
click at [901, 75] on div "single-neutral-actions-upload Available" at bounding box center [929, 78] width 222 height 31
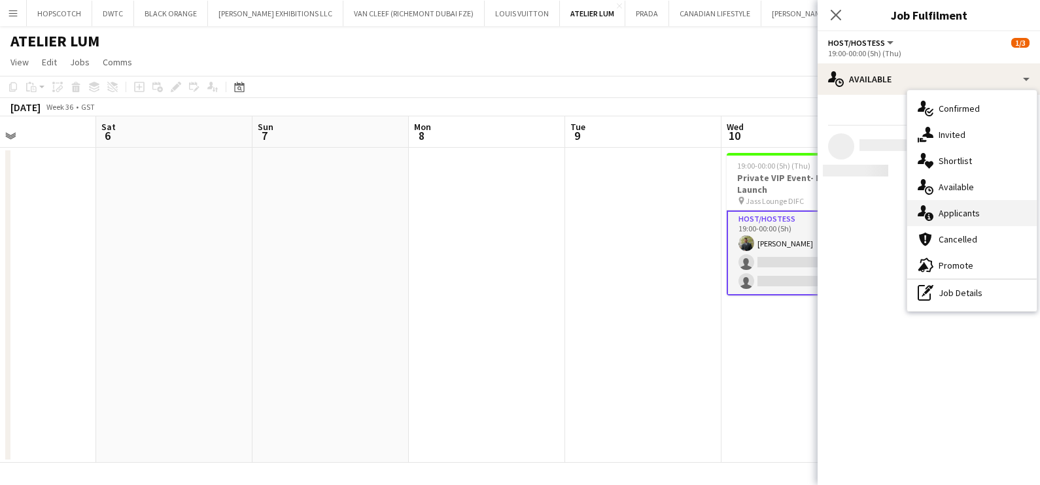
click at [952, 219] on span "Applicants" at bounding box center [959, 213] width 41 height 12
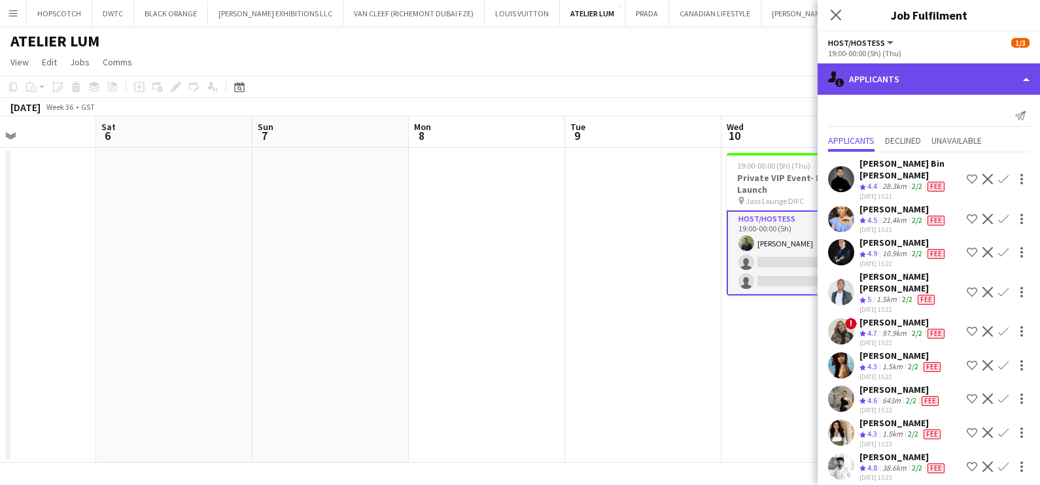
click at [932, 85] on div "single-neutral-actions-information Applicants" at bounding box center [929, 78] width 222 height 31
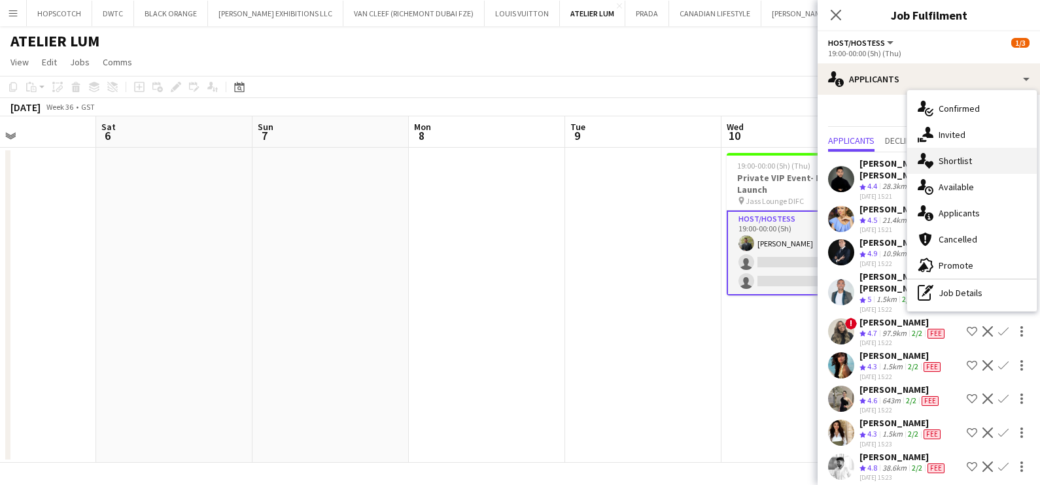
click at [937, 167] on div "single-neutral-actions-heart Shortlist" at bounding box center [972, 161] width 130 height 26
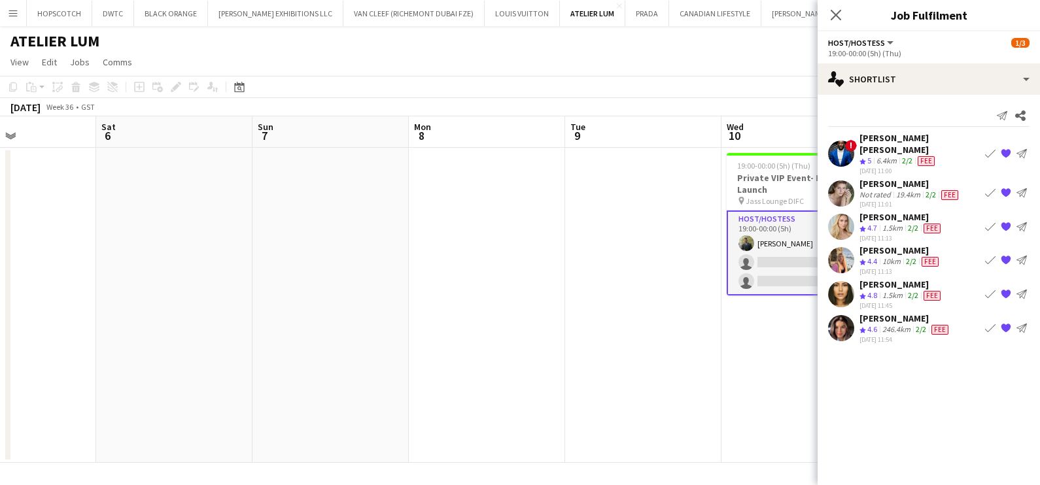
click at [1003, 188] on app-icon "{{ spriteTitle }}" at bounding box center [1006, 193] width 10 height 10
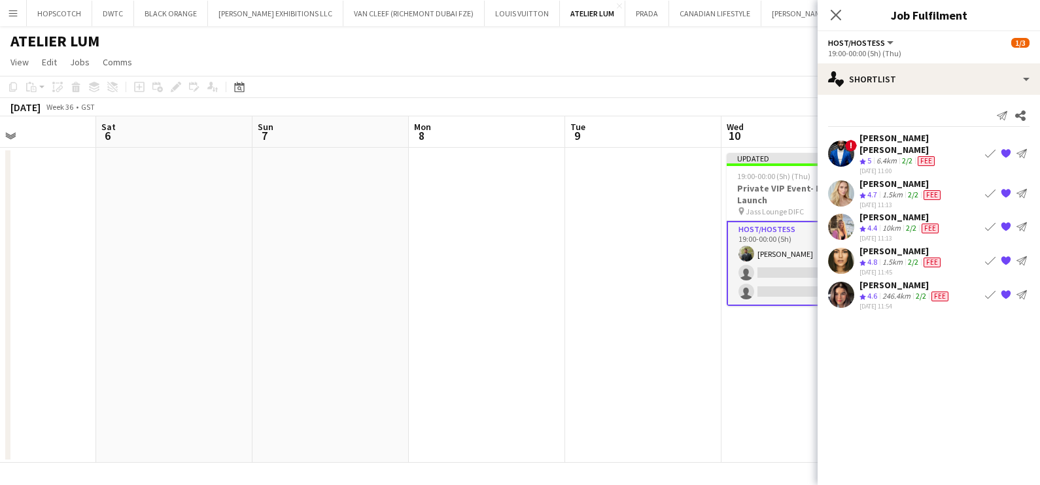
click at [533, 328] on app-date-cell at bounding box center [487, 305] width 156 height 315
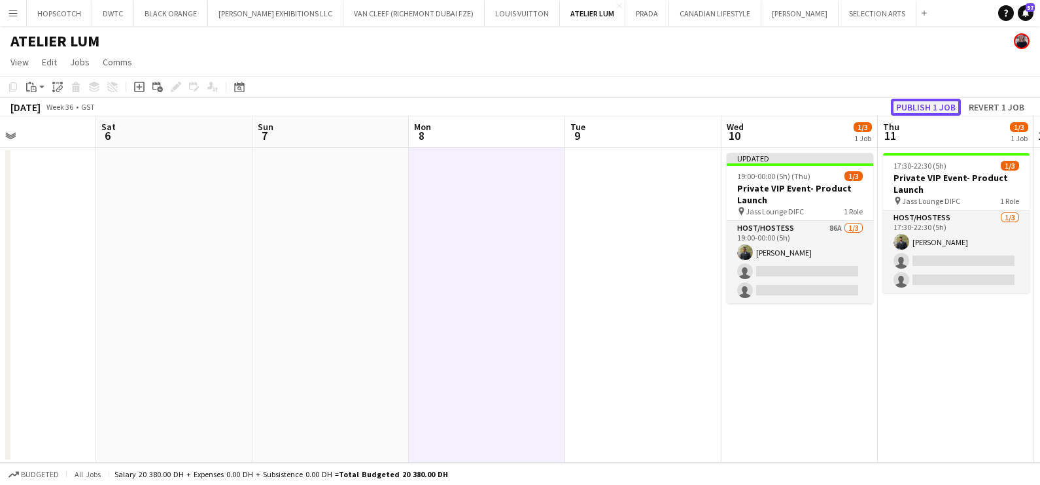
click at [927, 105] on button "Publish 1 job" at bounding box center [926, 107] width 70 height 17
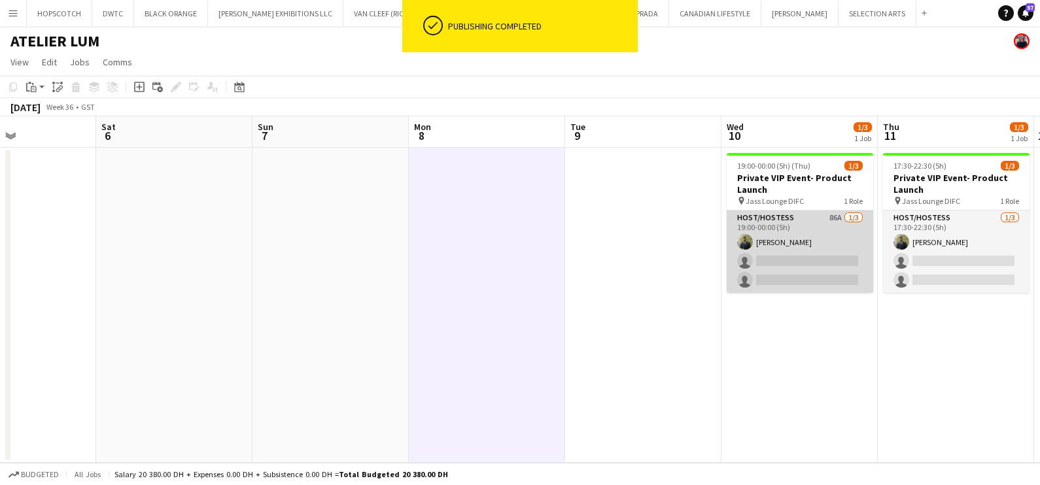
click at [811, 249] on app-card-role "Host/Hostess 86A 1/3 19:00-00:00 (5h) Abdulkader Habra single-neutral-actions s…" at bounding box center [800, 252] width 147 height 82
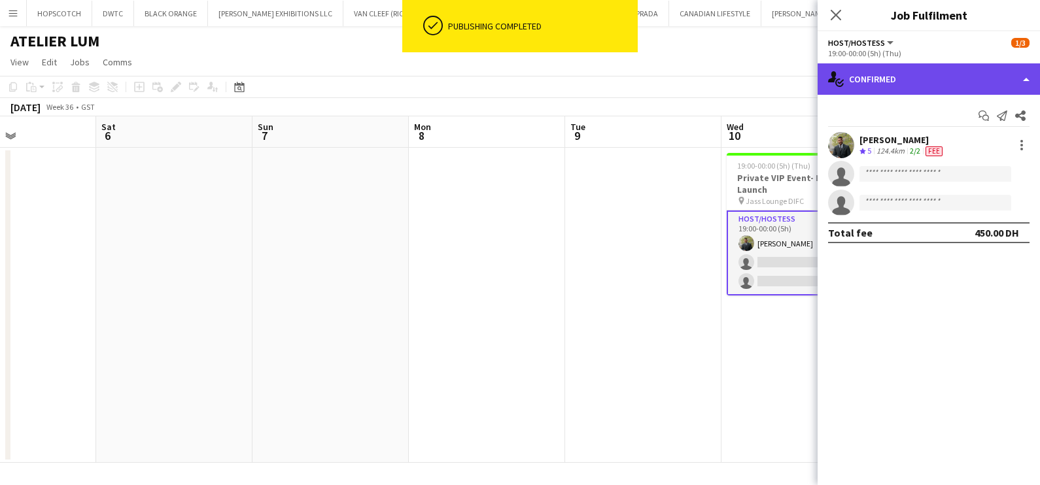
click at [917, 80] on div "single-neutral-actions-check-2 Confirmed" at bounding box center [929, 78] width 222 height 31
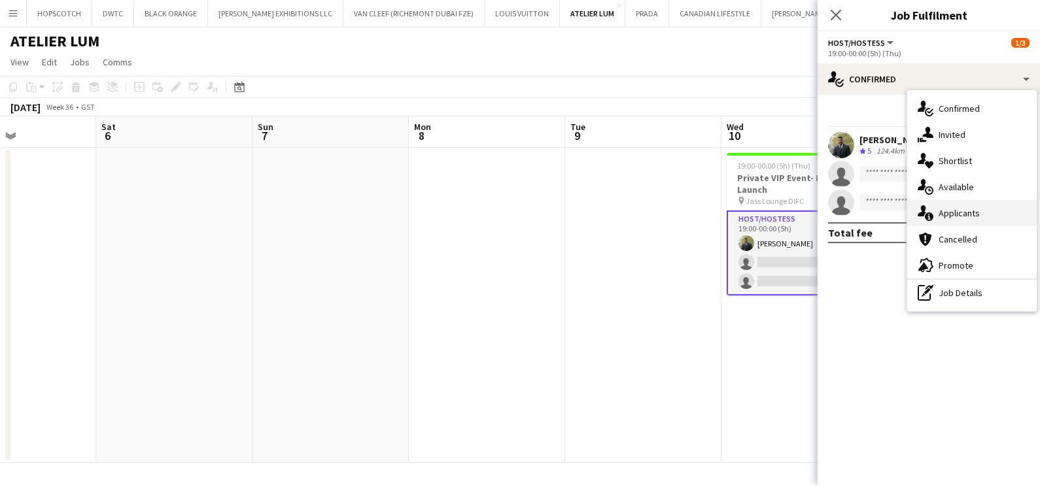
click at [956, 212] on span "Applicants" at bounding box center [959, 213] width 41 height 12
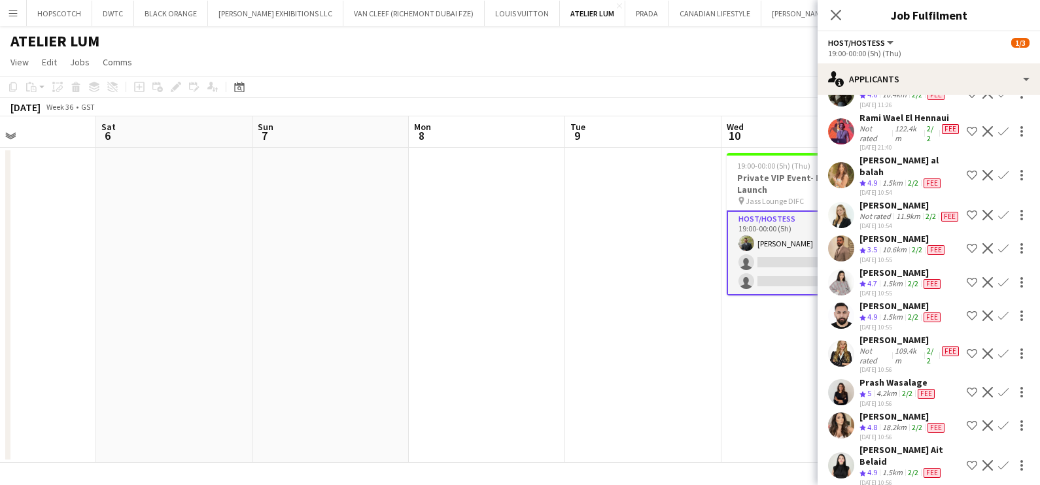
scroll to position [2031, 0]
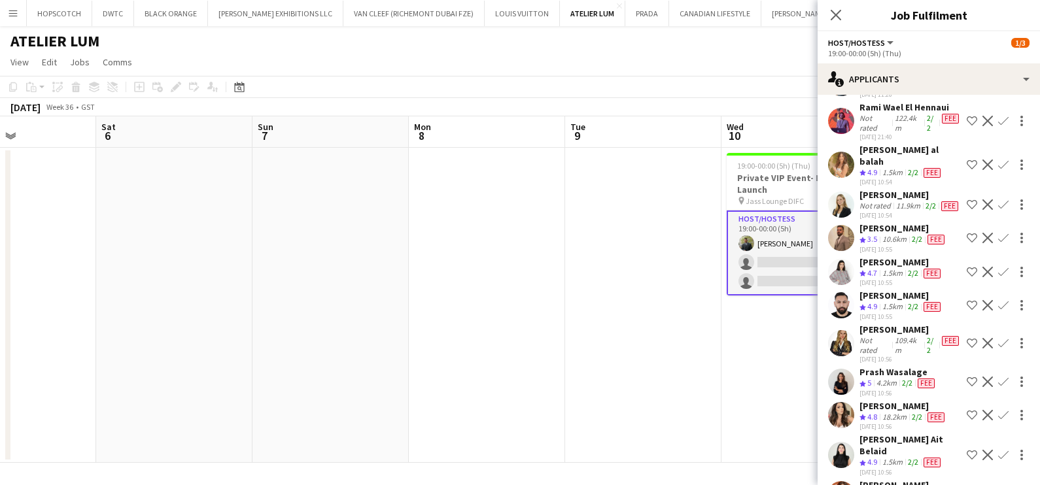
click at [967, 88] on app-icon "Shortlist crew" at bounding box center [972, 83] width 10 height 10
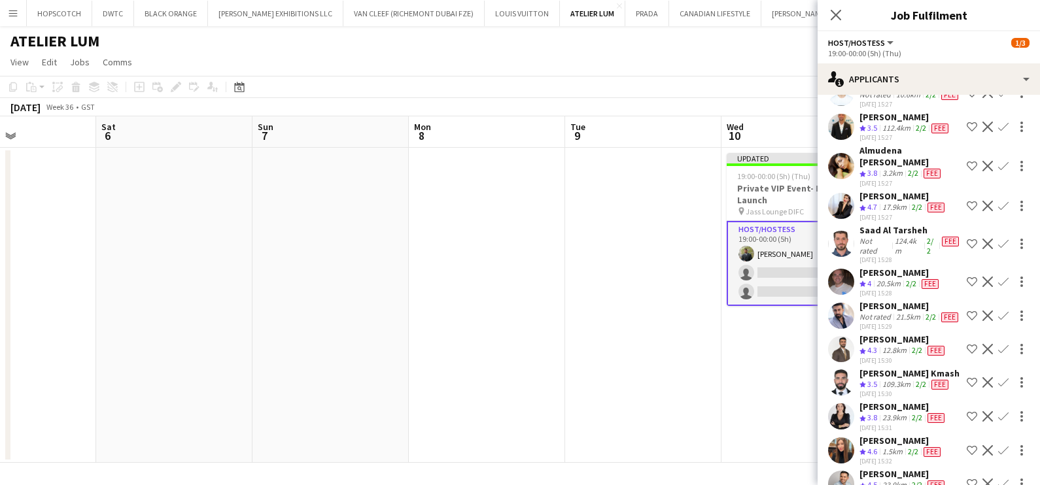
scroll to position [887, 0]
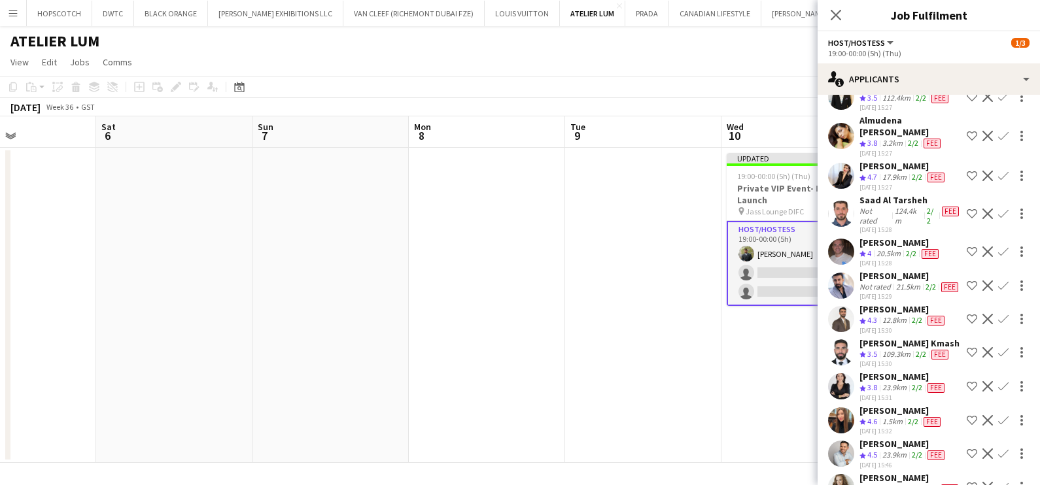
click at [967, 181] on app-icon "Shortlist crew" at bounding box center [972, 176] width 10 height 10
click at [660, 268] on app-date-cell at bounding box center [643, 305] width 156 height 315
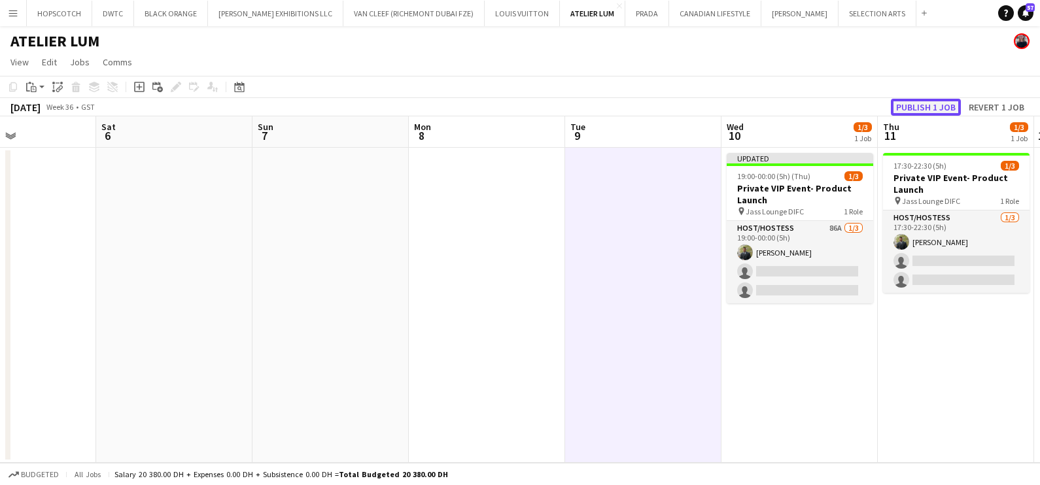
click at [910, 103] on button "Publish 1 job" at bounding box center [926, 107] width 70 height 17
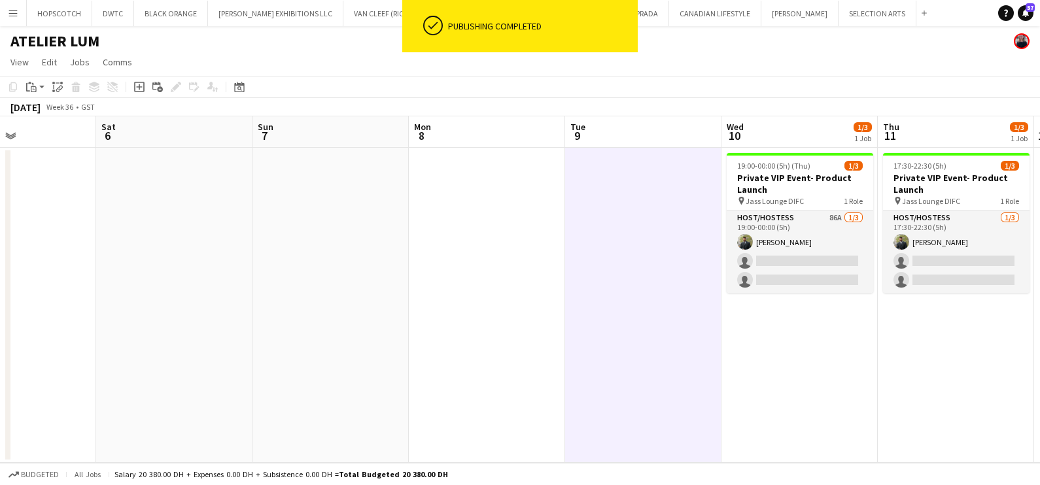
click at [807, 258] on app-card-role "Host/Hostess 86A 1/3 19:00-00:00 (5h) Abdulkader Habra single-neutral-actions s…" at bounding box center [800, 252] width 147 height 82
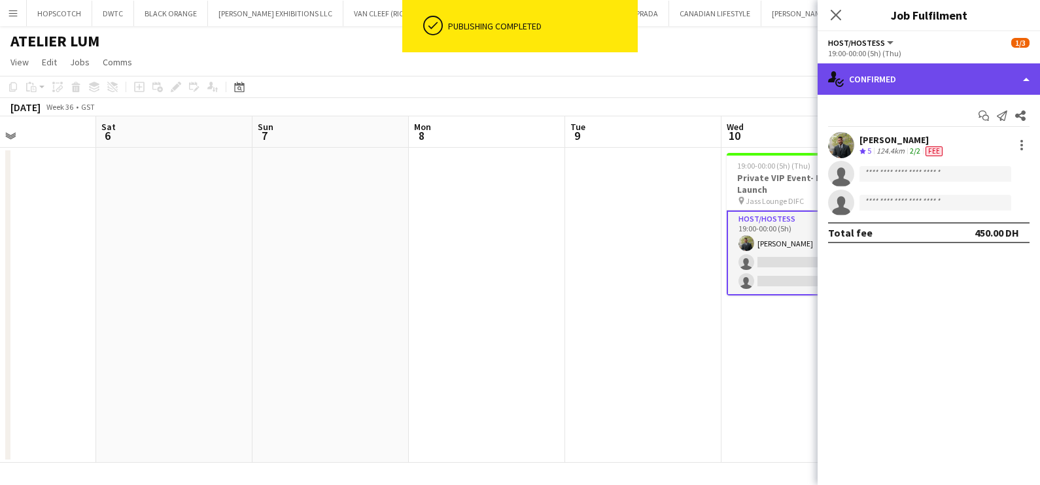
click at [886, 79] on div "single-neutral-actions-check-2 Confirmed" at bounding box center [929, 78] width 222 height 31
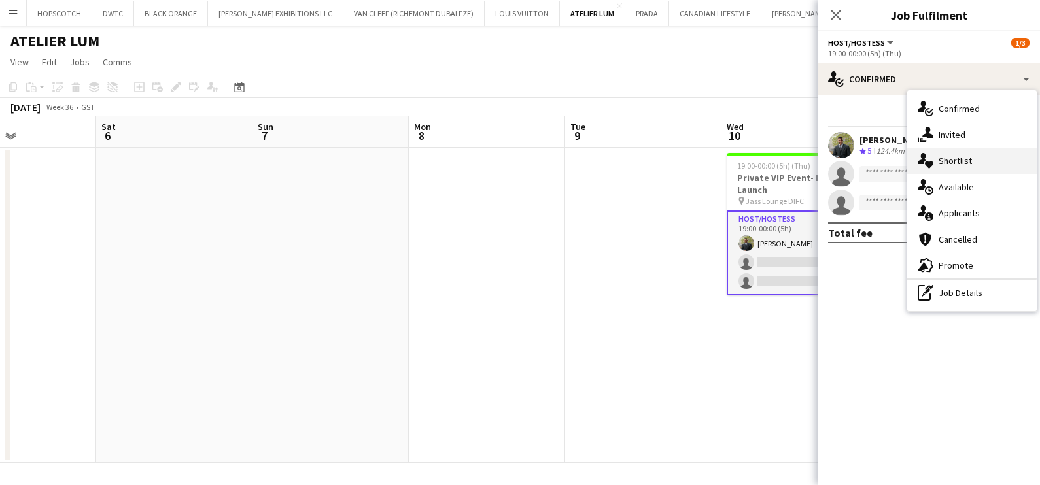
click at [944, 169] on div "single-neutral-actions-heart Shortlist" at bounding box center [972, 161] width 130 height 26
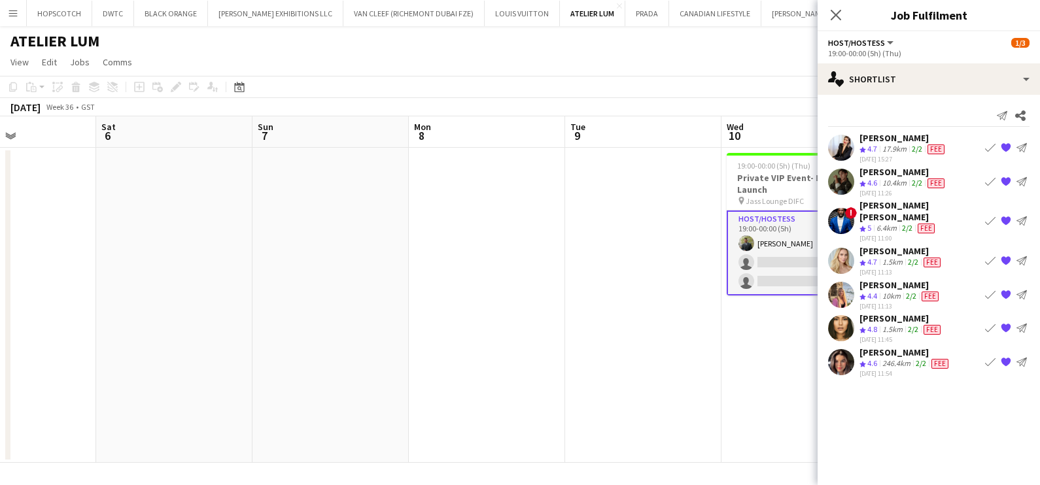
click at [654, 300] on app-date-cell at bounding box center [643, 305] width 156 height 315
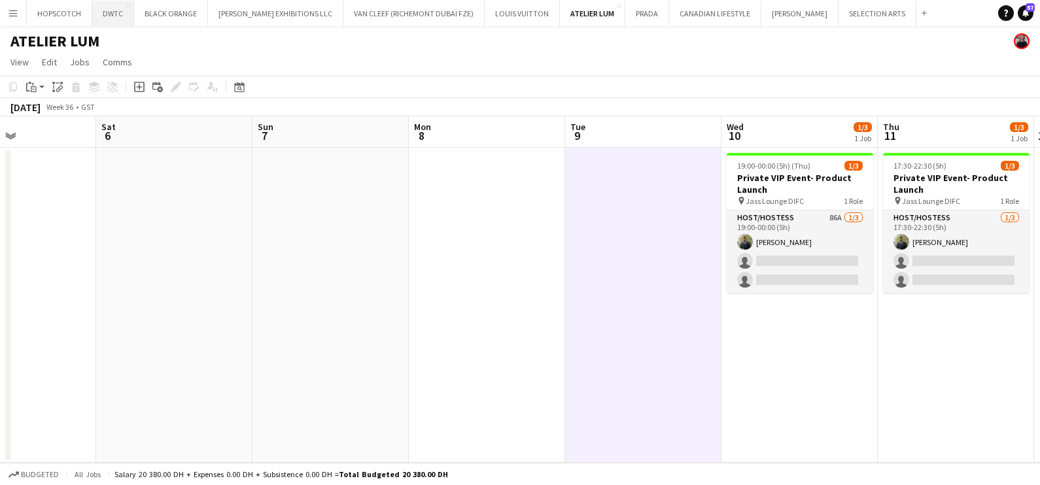
click at [95, 21] on button "DWTC Close" at bounding box center [113, 14] width 42 height 26
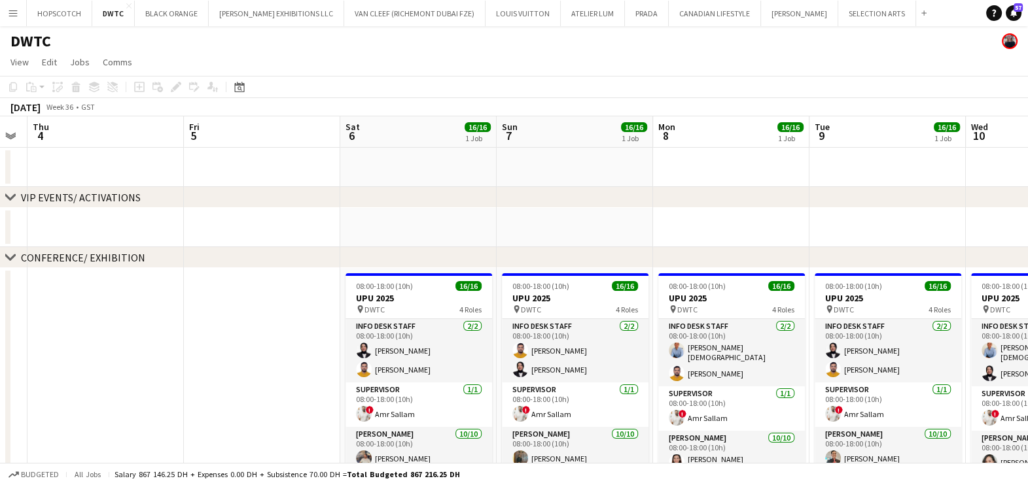
scroll to position [0, 492]
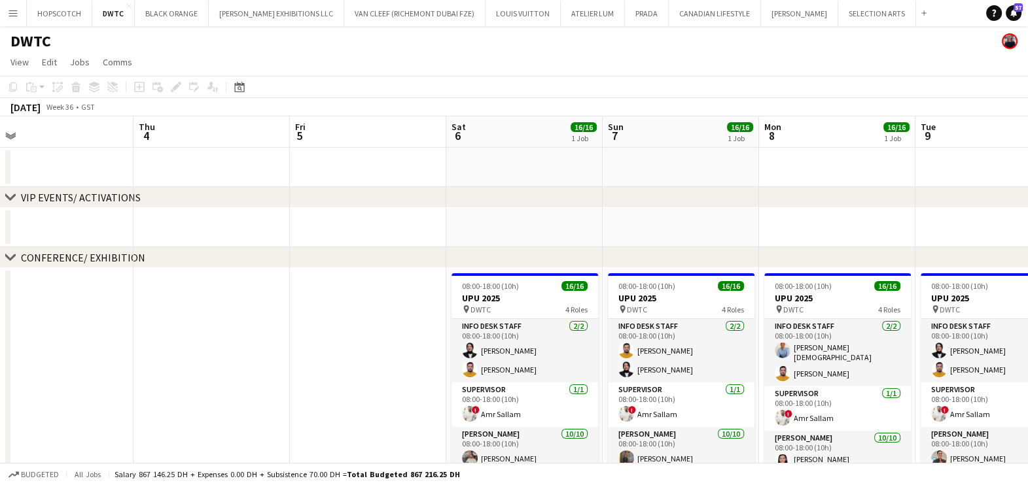
drag, startPoint x: 616, startPoint y: 239, endPoint x: 351, endPoint y: 250, distance: 264.5
click at [351, 250] on div "chevron-right VIP EVENTS/ ACTIVATIONS chevron-right CONFERENCE/ EXHIBITION chev…" at bounding box center [514, 485] width 1028 height 738
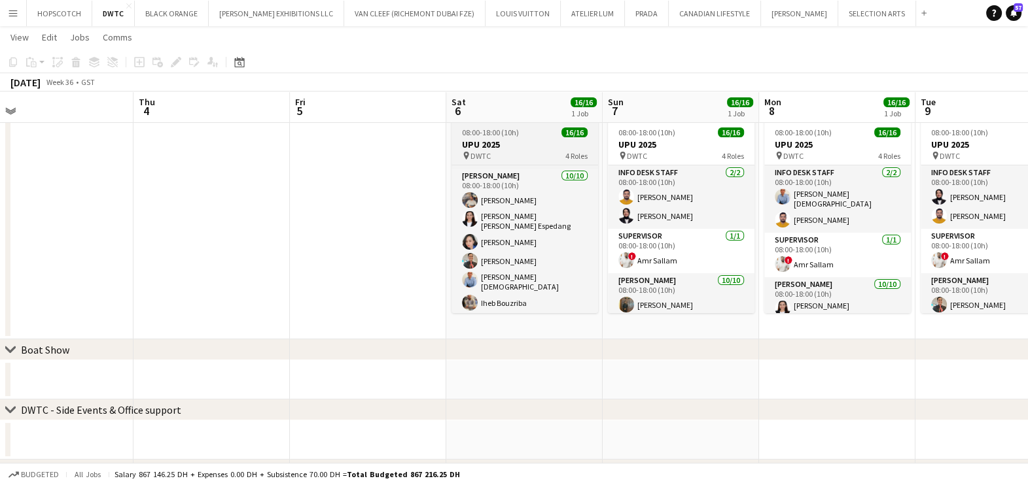
scroll to position [32, 0]
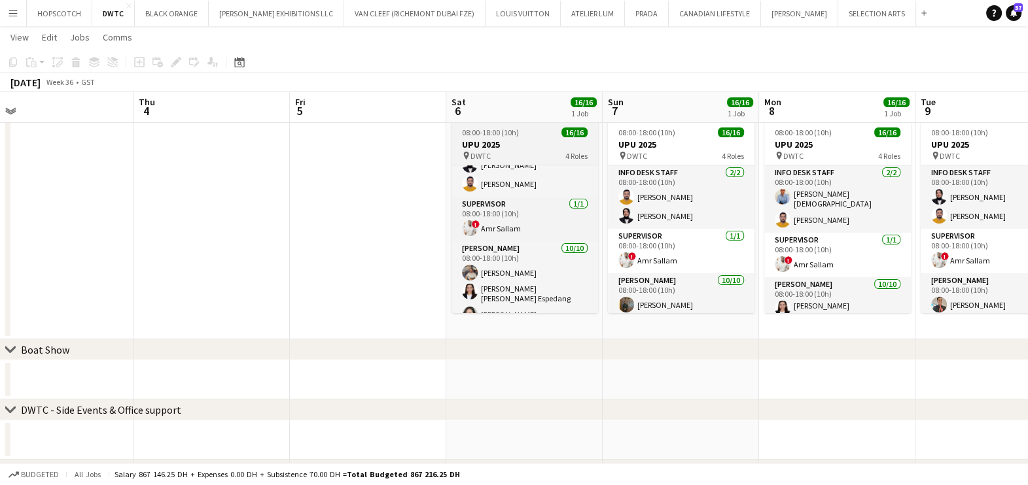
click at [525, 131] on div "08:00-18:00 (10h) 16/16" at bounding box center [524, 133] width 147 height 10
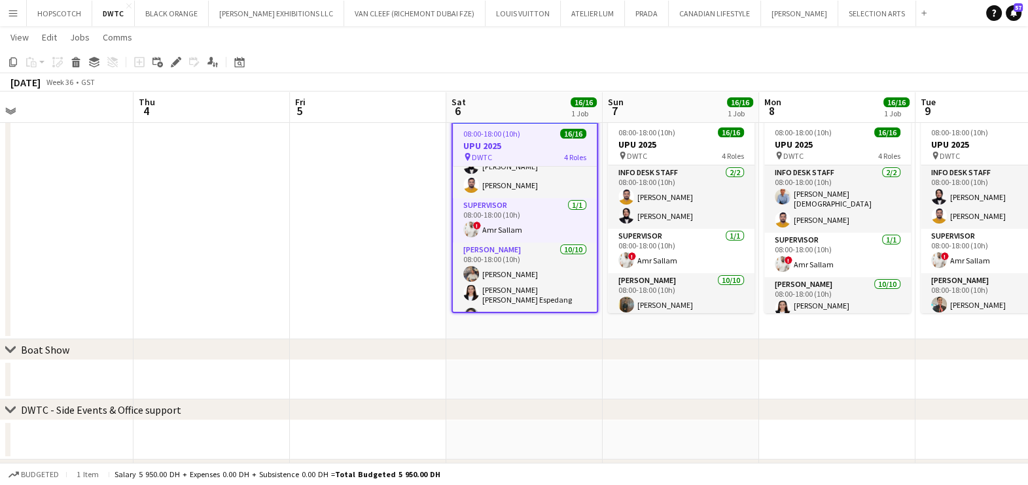
click at [166, 62] on div "Add job Add linked Job Edit Edit linked Job Applicants" at bounding box center [170, 62] width 100 height 16
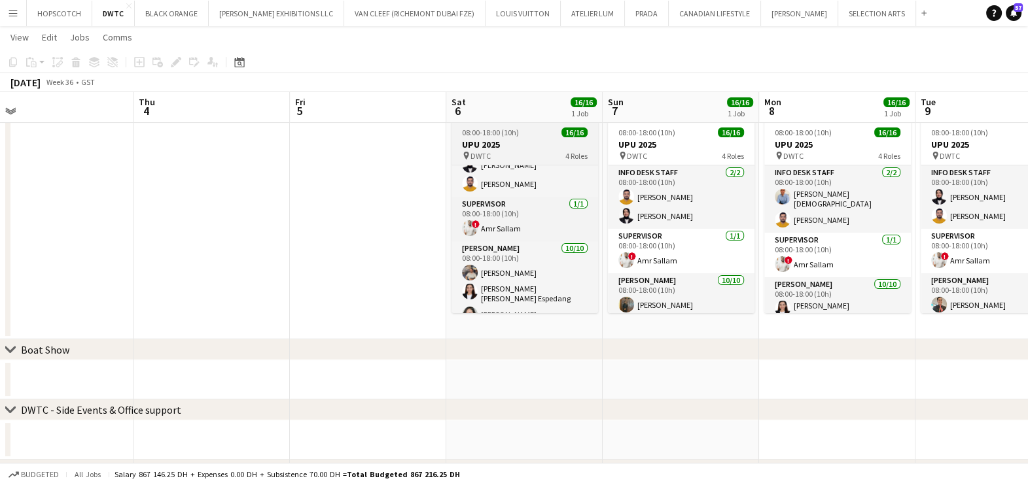
click at [466, 142] on h3 "UPU 2025" at bounding box center [524, 145] width 147 height 12
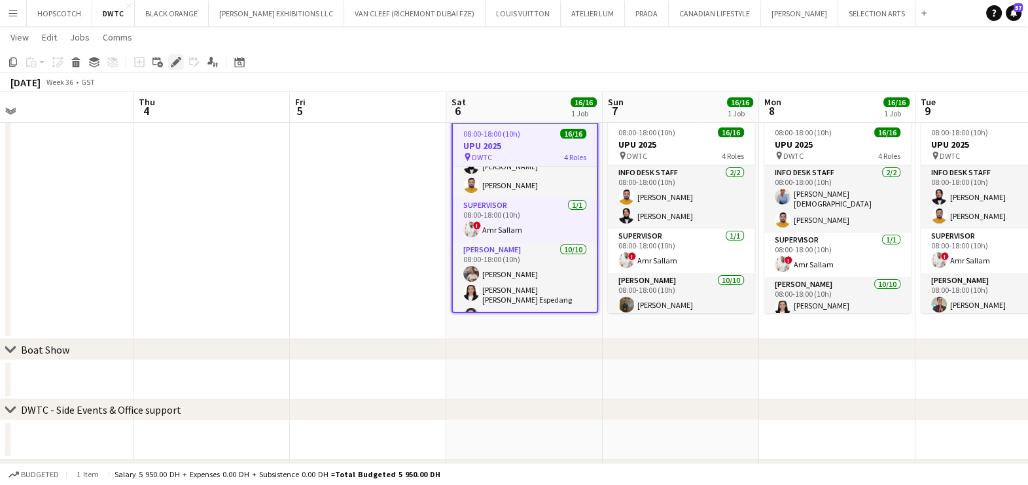
click at [177, 56] on div "Edit" at bounding box center [176, 62] width 16 height 16
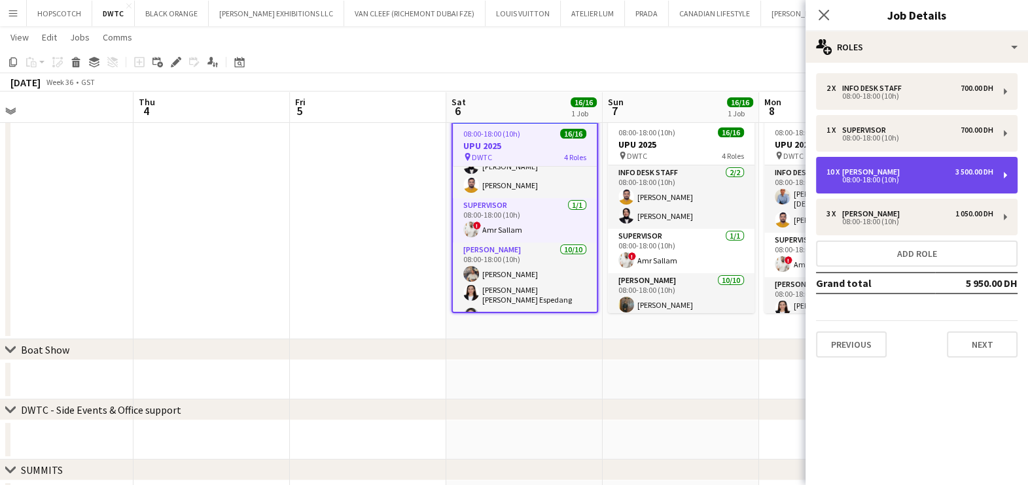
click at [873, 177] on div "08:00-18:00 (10h)" at bounding box center [909, 180] width 167 height 7
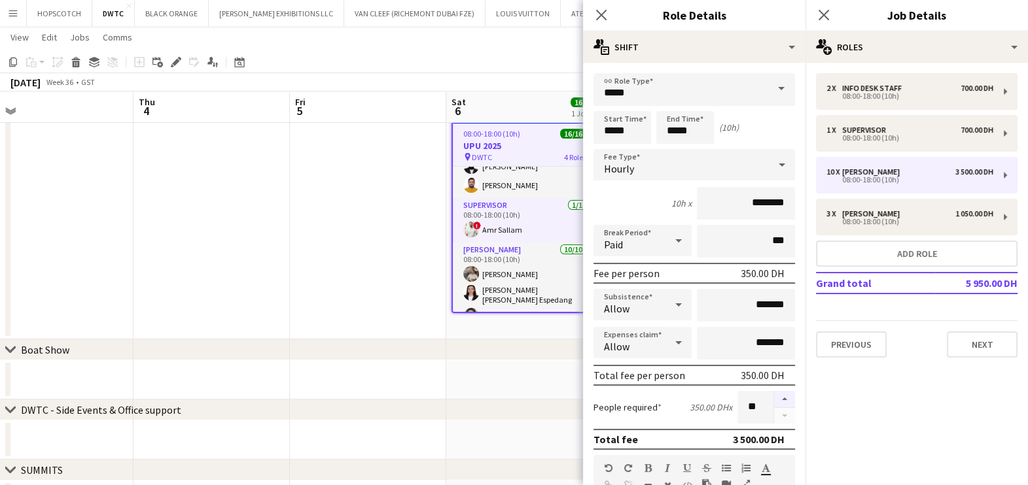
click at [777, 398] on button "button" at bounding box center [784, 399] width 21 height 17
type input "**"
click at [382, 215] on app-date-cell at bounding box center [368, 226] width 156 height 225
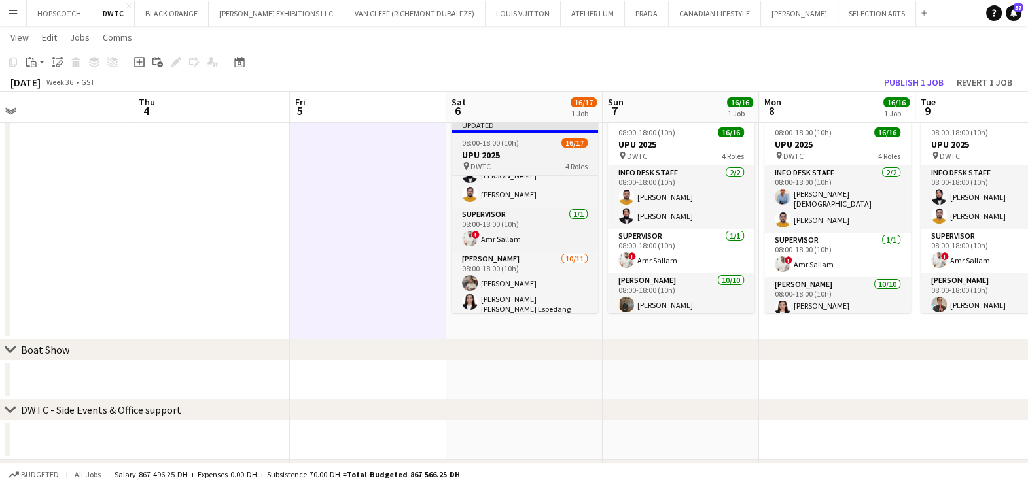
click at [538, 159] on h3 "UPU 2025" at bounding box center [524, 155] width 147 height 12
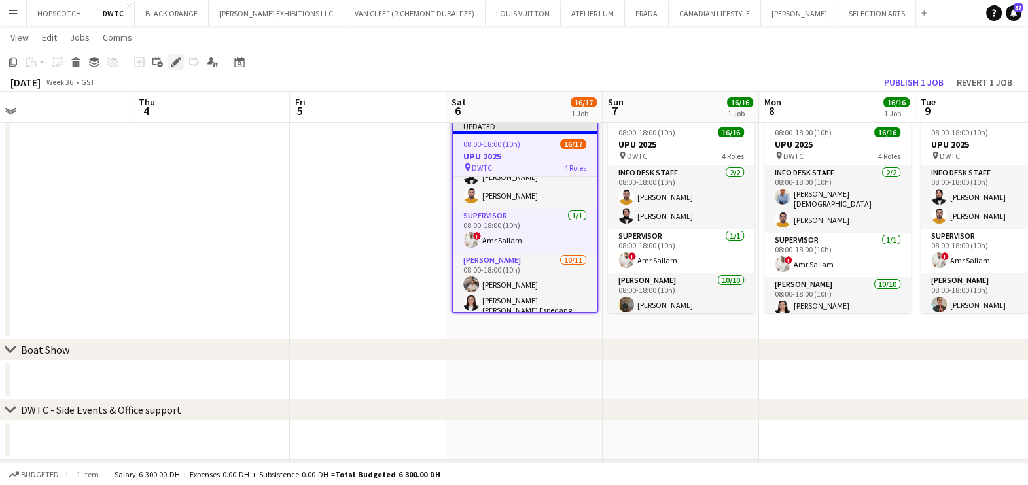
click at [177, 60] on icon "Edit" at bounding box center [176, 62] width 10 height 10
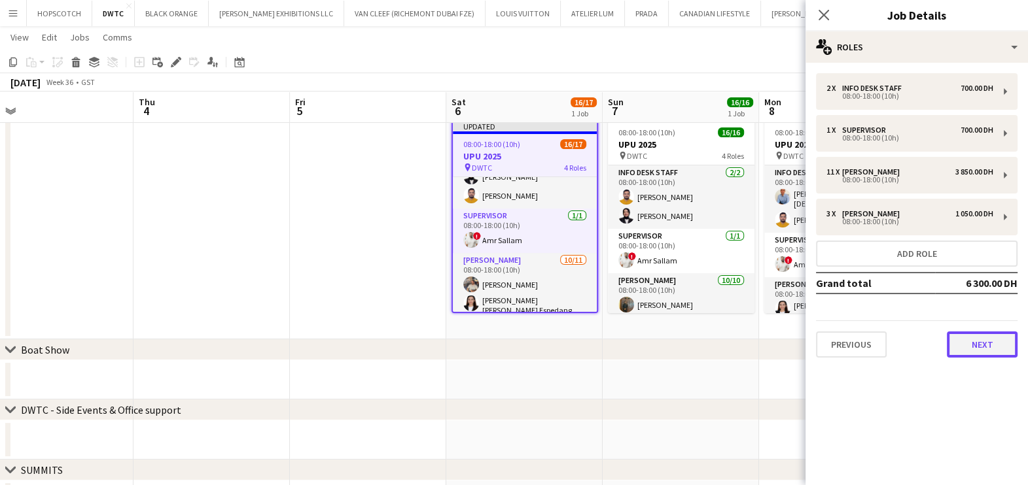
click at [985, 348] on button "Next" at bounding box center [982, 345] width 71 height 26
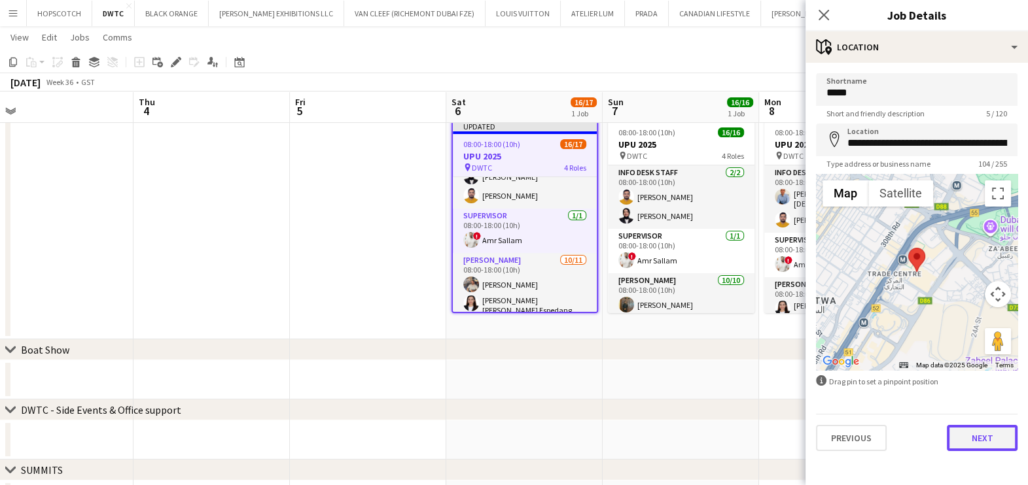
click at [977, 438] on button "Next" at bounding box center [982, 438] width 71 height 26
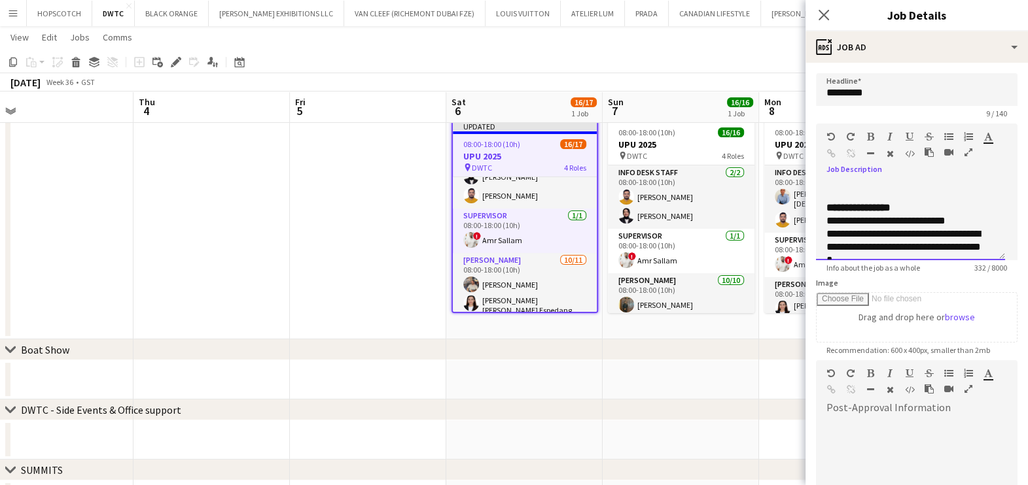
scroll to position [160, 0]
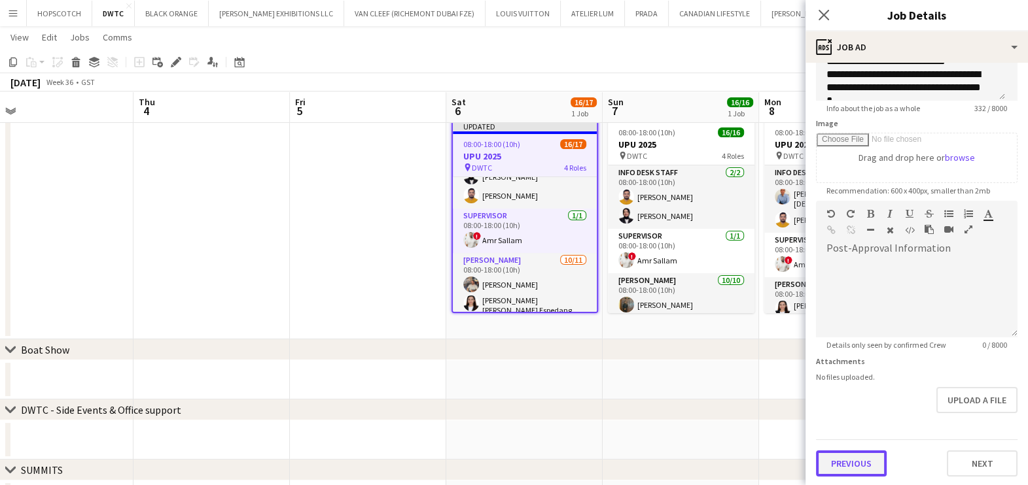
click at [841, 453] on button "Previous" at bounding box center [851, 464] width 71 height 26
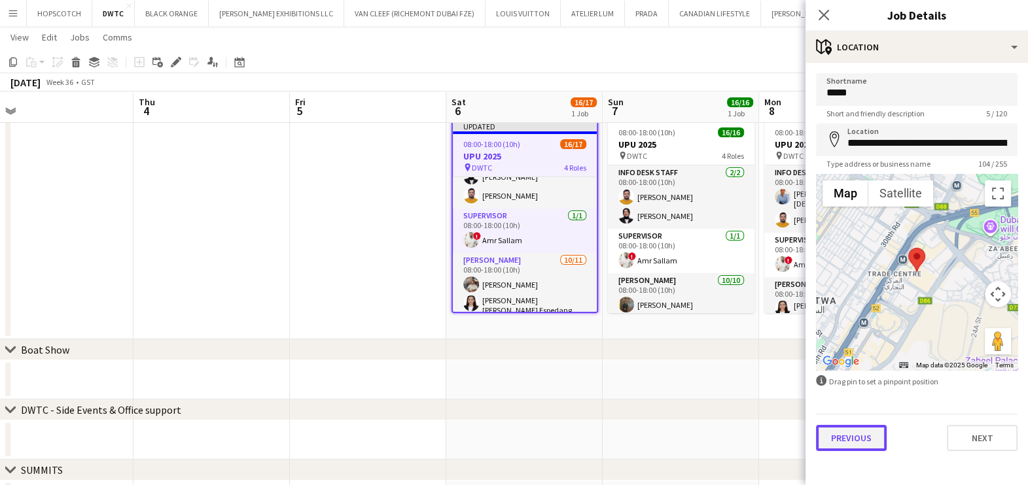
click at [869, 431] on button "Previous" at bounding box center [851, 438] width 71 height 26
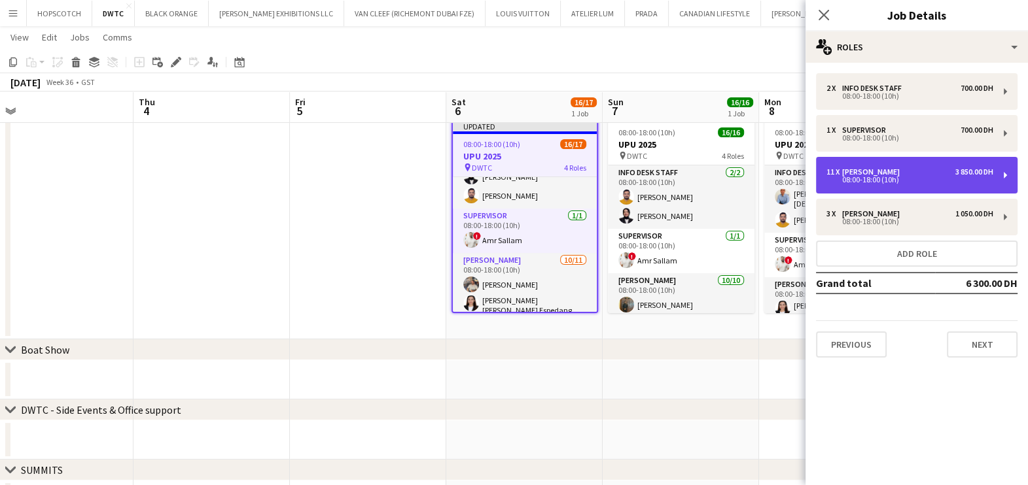
click at [858, 181] on div "08:00-18:00 (10h)" at bounding box center [909, 180] width 167 height 7
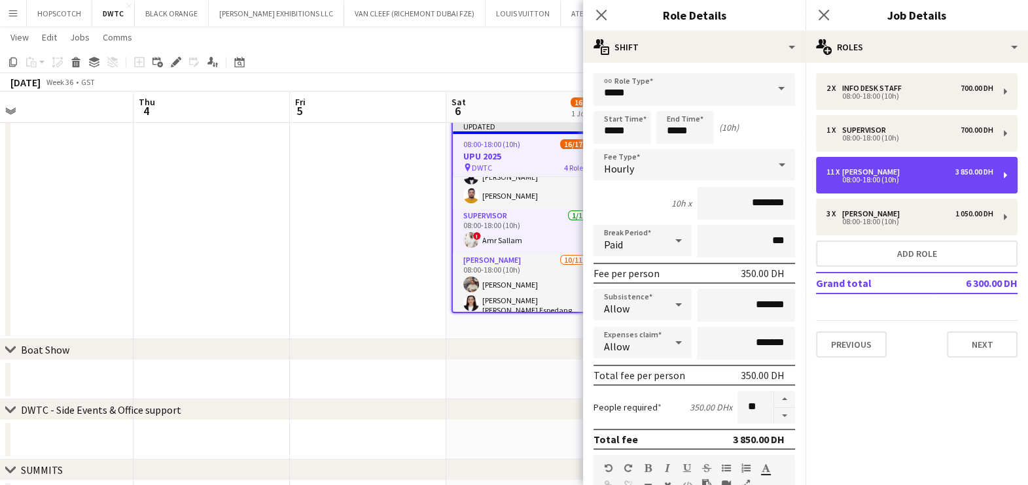
scroll to position [330, 0]
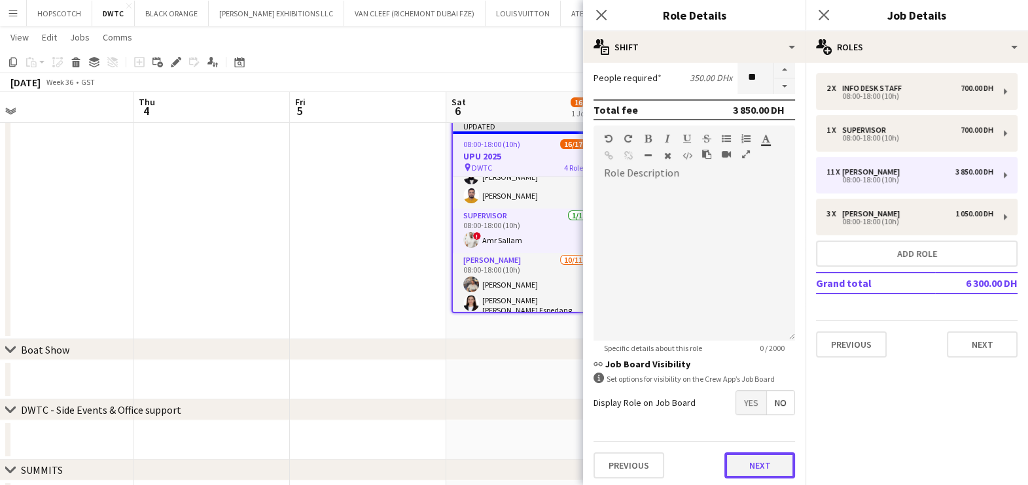
click at [751, 457] on button "Next" at bounding box center [759, 466] width 71 height 26
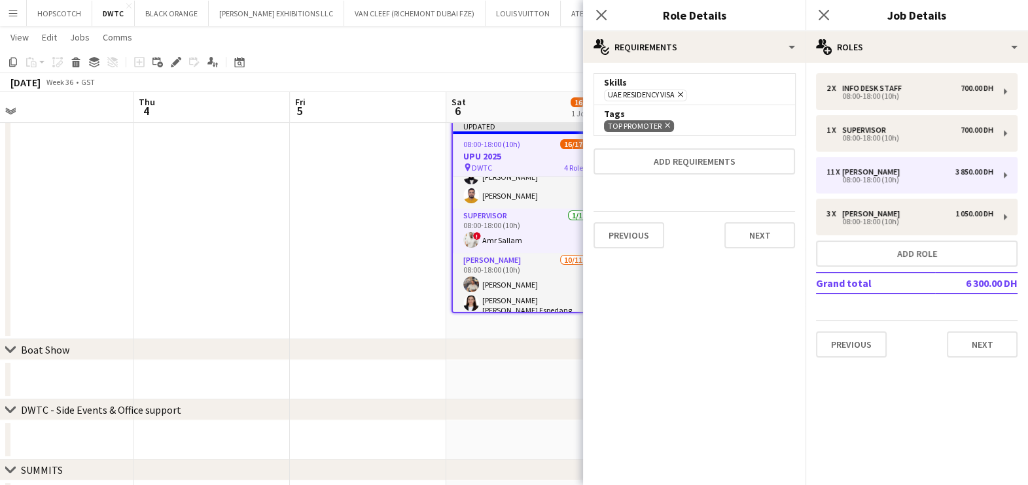
scroll to position [0, 0]
click at [743, 236] on button "Next" at bounding box center [759, 235] width 71 height 26
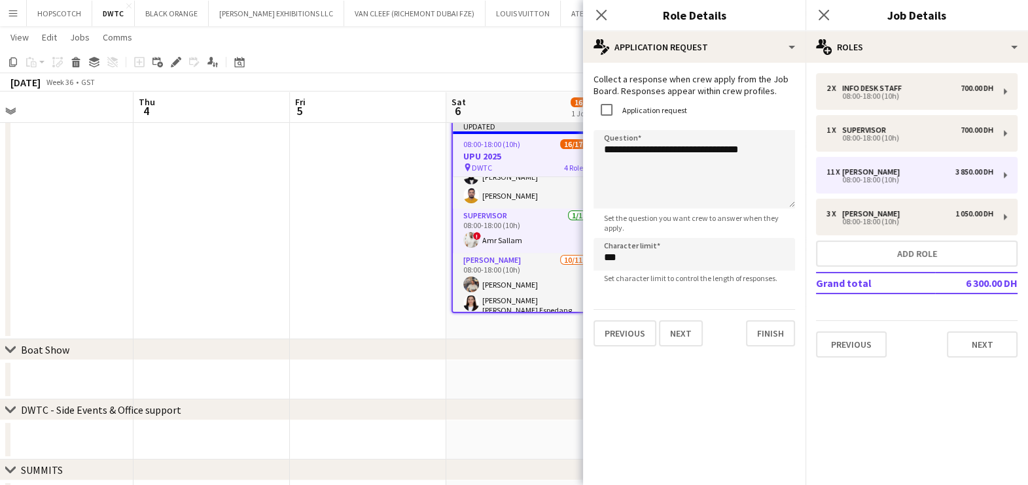
click at [345, 284] on app-date-cell at bounding box center [368, 226] width 156 height 225
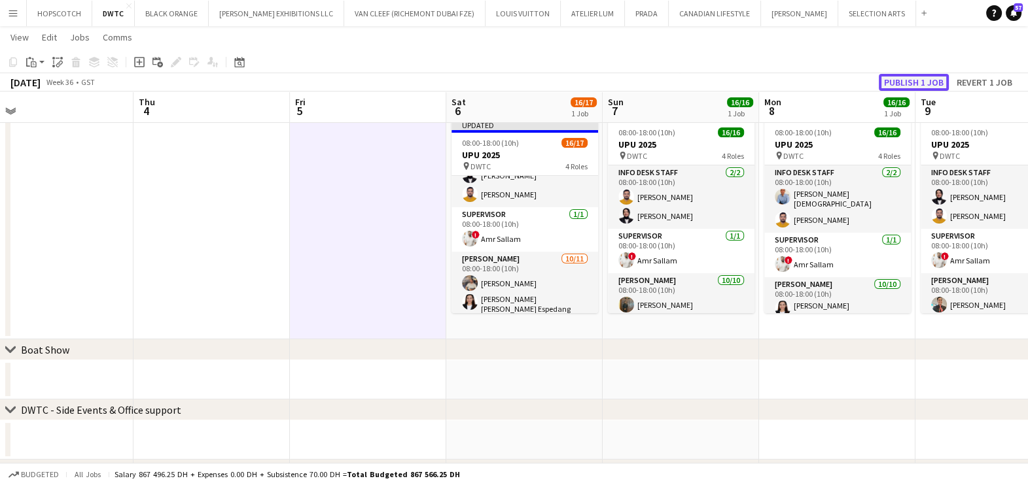
click at [911, 79] on button "Publish 1 job" at bounding box center [914, 82] width 70 height 17
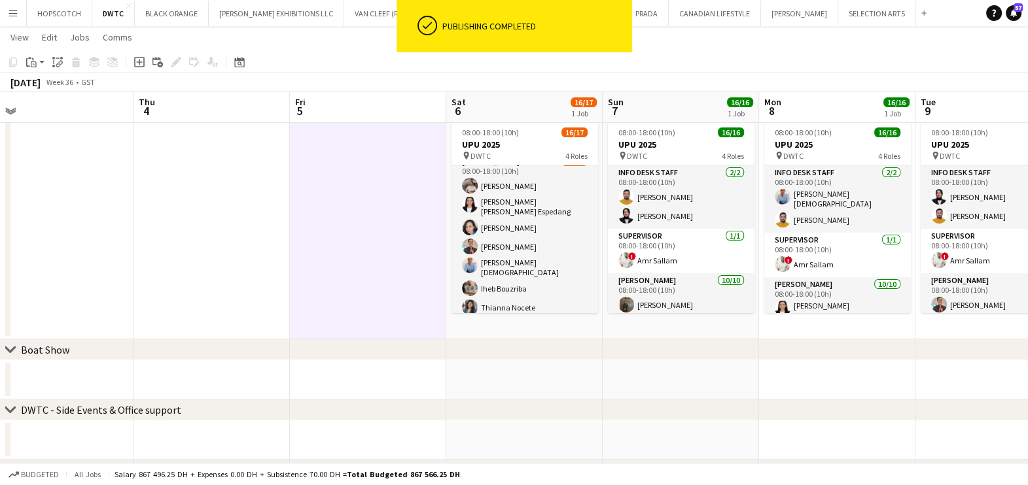
scroll to position [111, 0]
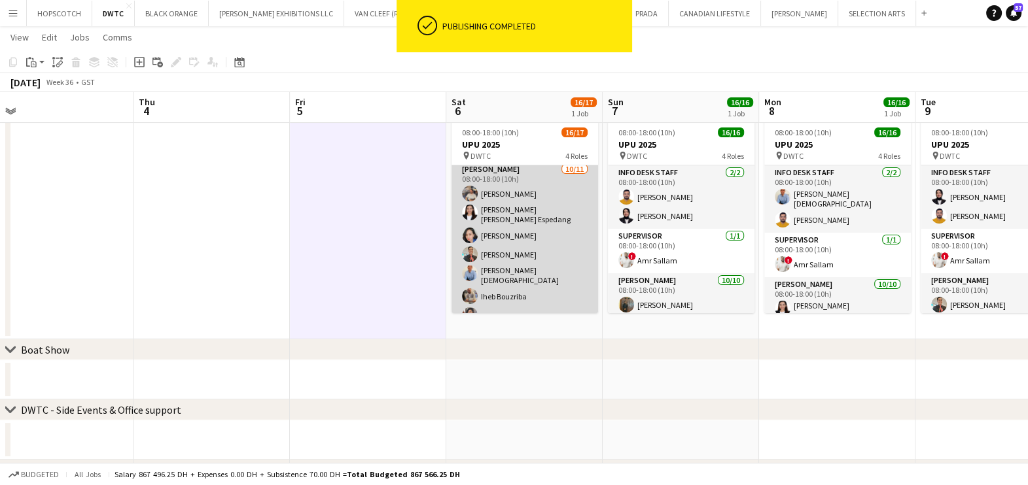
click at [546, 239] on app-card-role "Usher 10/11 08:00-18:00 (10h) Muhammad Fayaz Maria liza Espedang Cherubim Reyes…" at bounding box center [524, 285] width 147 height 246
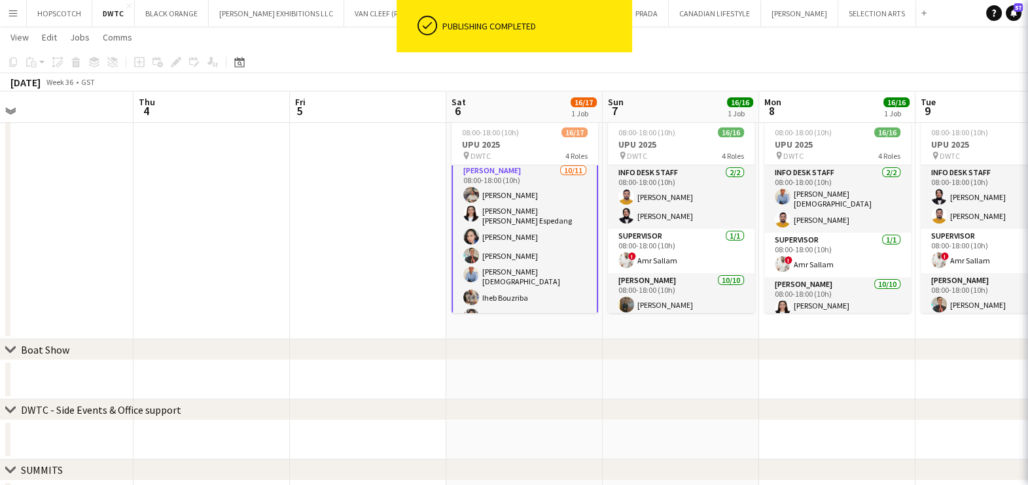
scroll to position [112, 0]
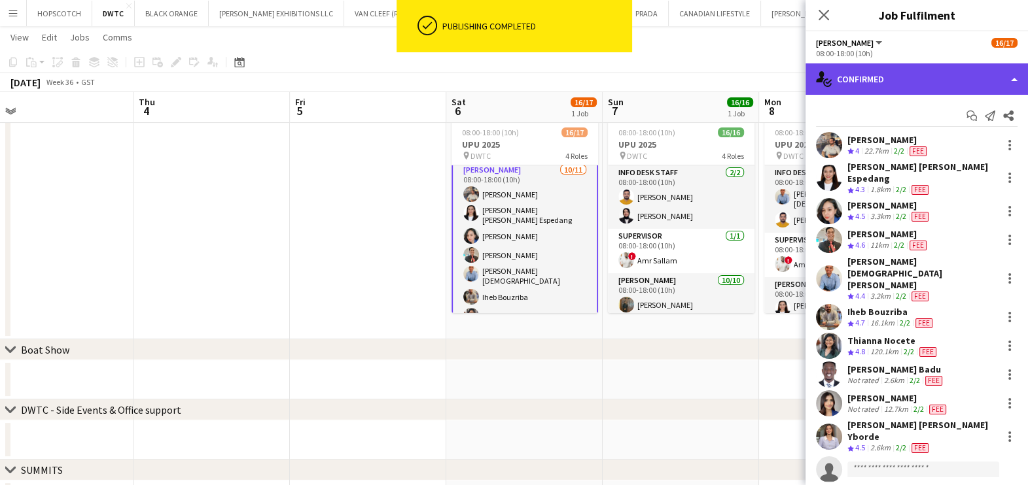
click at [904, 67] on div "single-neutral-actions-check-2 Confirmed" at bounding box center [916, 78] width 222 height 31
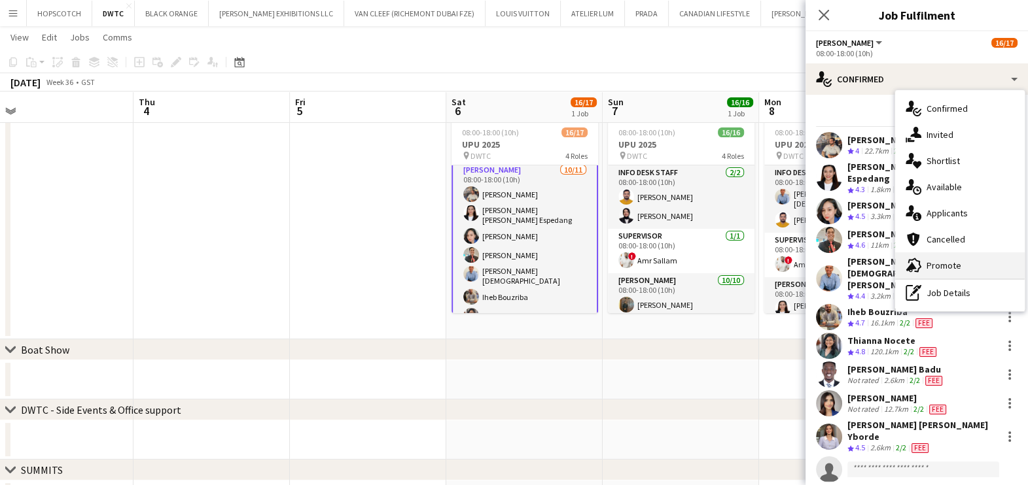
click at [936, 270] on span "Promote" at bounding box center [943, 266] width 35 height 12
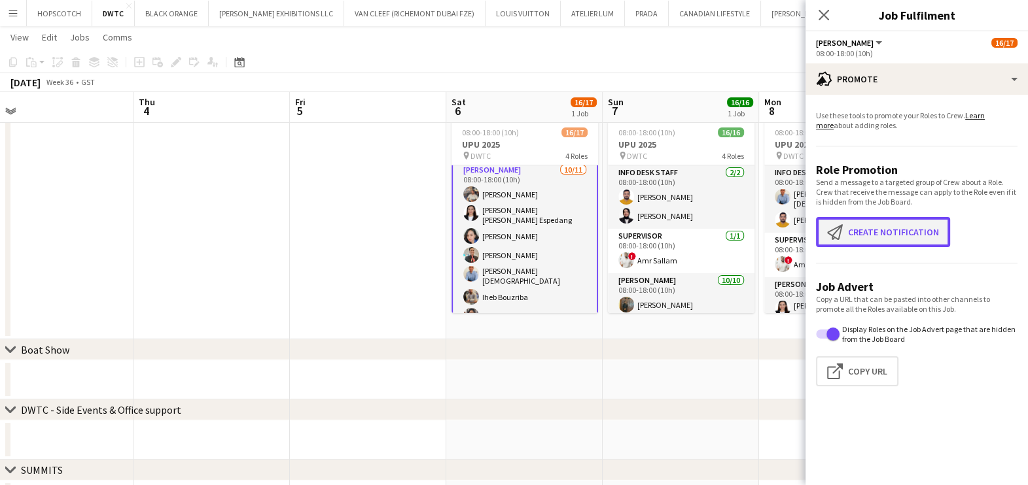
click at [875, 226] on button "Create notification Create notification" at bounding box center [883, 232] width 134 height 30
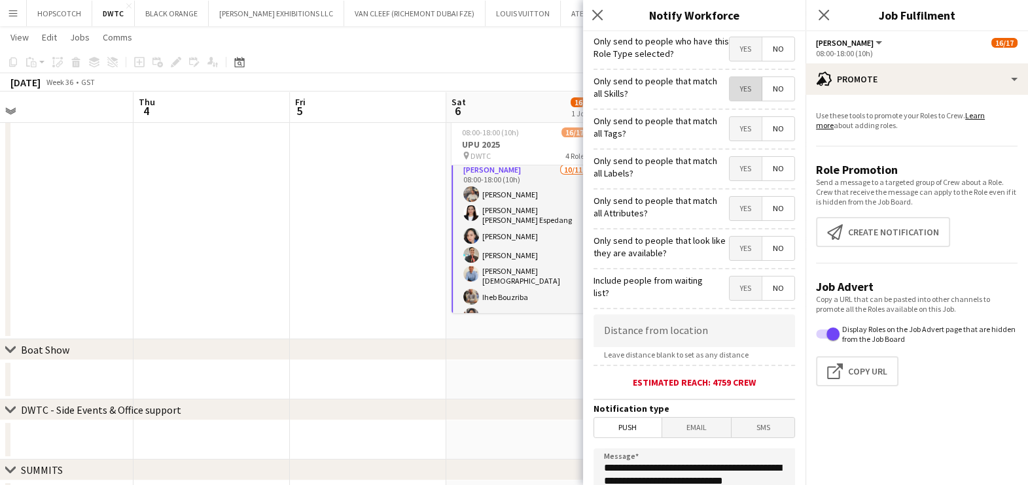
click at [729, 93] on span "Yes" at bounding box center [745, 89] width 32 height 24
drag, startPoint x: 732, startPoint y: 128, endPoint x: 729, endPoint y: 173, distance: 45.9
click at [729, 173] on form "**********" at bounding box center [694, 375] width 222 height 689
click at [729, 173] on span "Yes" at bounding box center [745, 169] width 32 height 24
click at [729, 129] on span "Yes" at bounding box center [745, 129] width 32 height 24
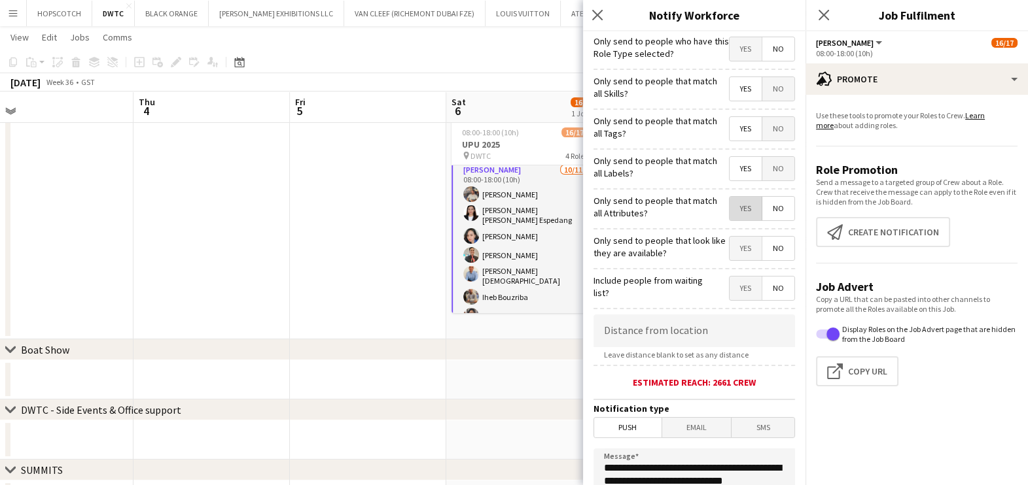
click at [735, 198] on span "Yes" at bounding box center [745, 209] width 32 height 24
click at [729, 242] on span "Yes" at bounding box center [745, 249] width 32 height 24
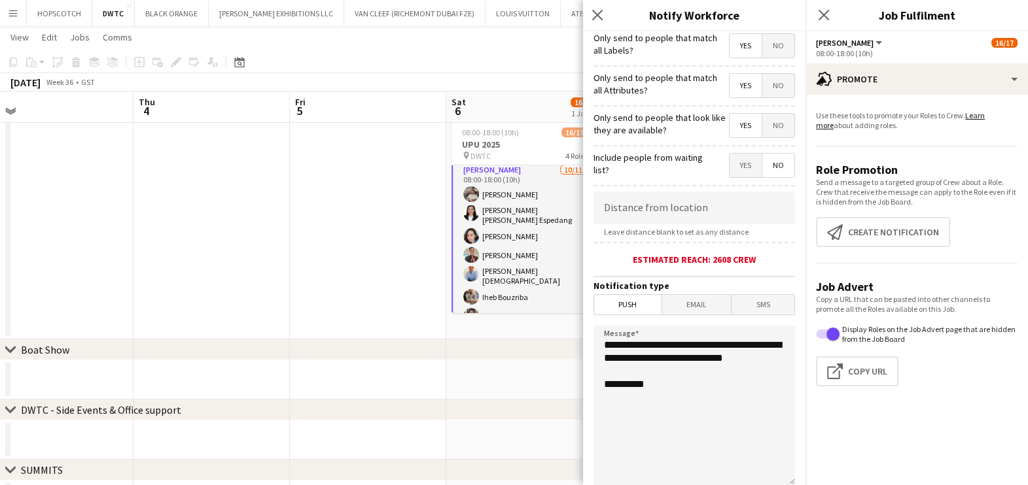
scroll to position [232, 0]
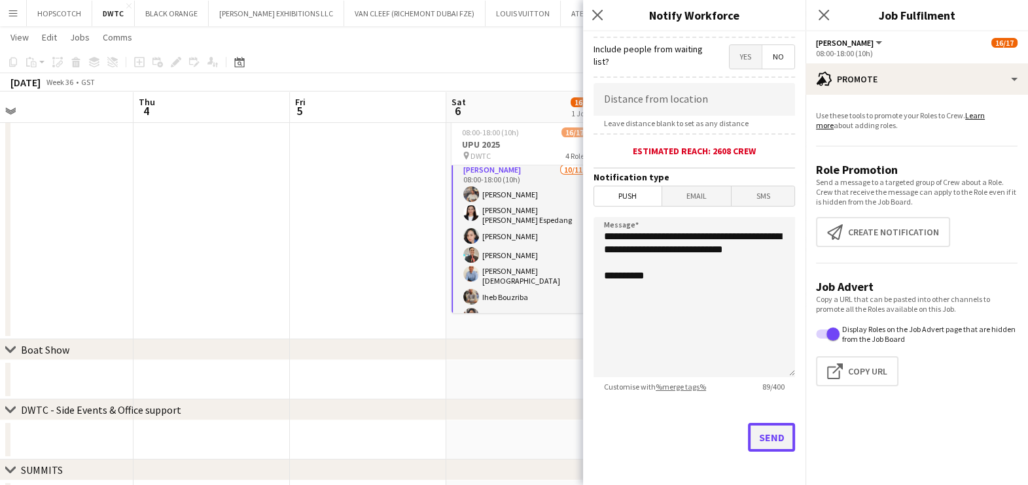
click at [761, 434] on button "Send" at bounding box center [771, 437] width 47 height 29
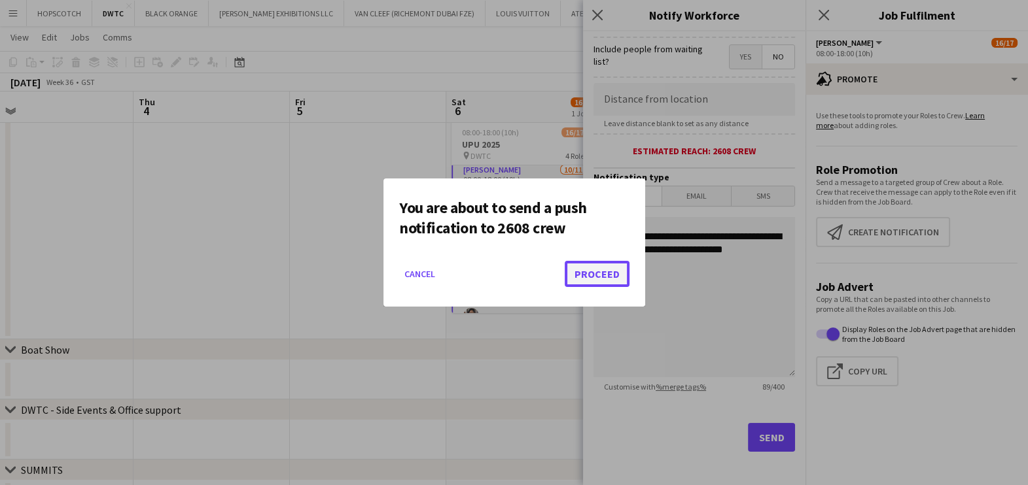
click at [613, 278] on button "Proceed" at bounding box center [597, 274] width 65 height 26
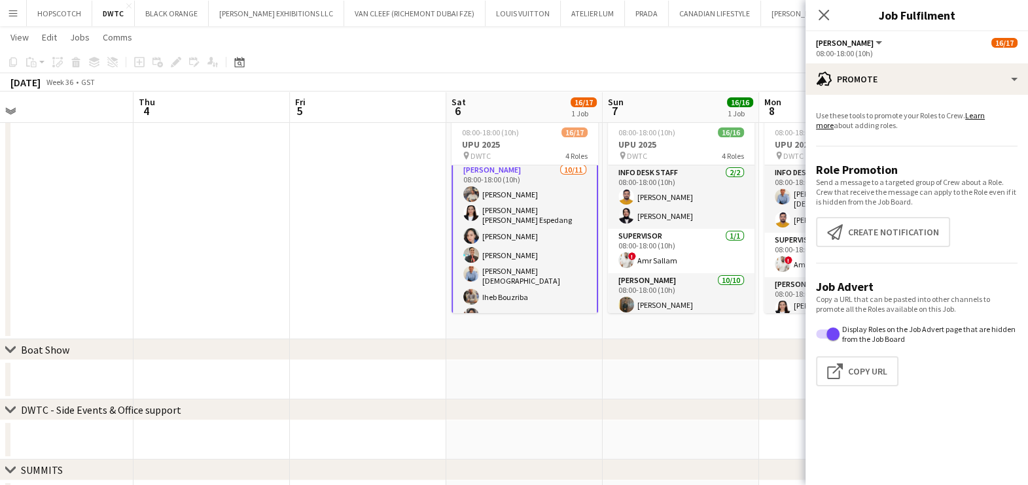
click at [347, 221] on app-date-cell at bounding box center [368, 226] width 156 height 225
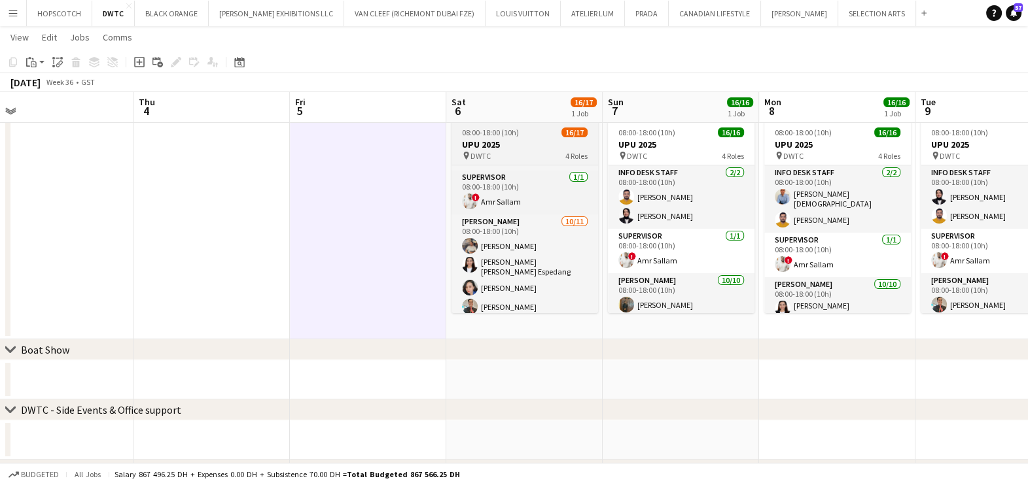
scroll to position [63, 0]
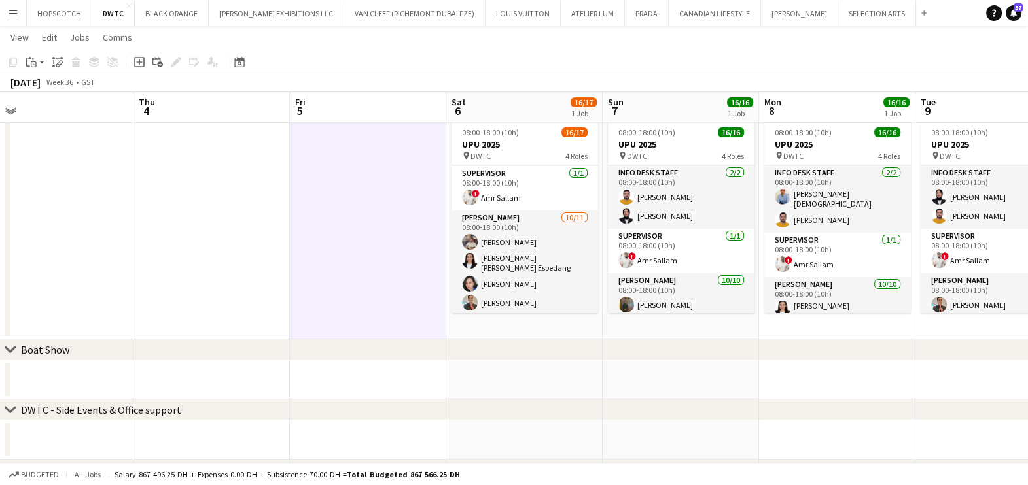
click at [337, 241] on app-date-cell at bounding box center [368, 226] width 156 height 225
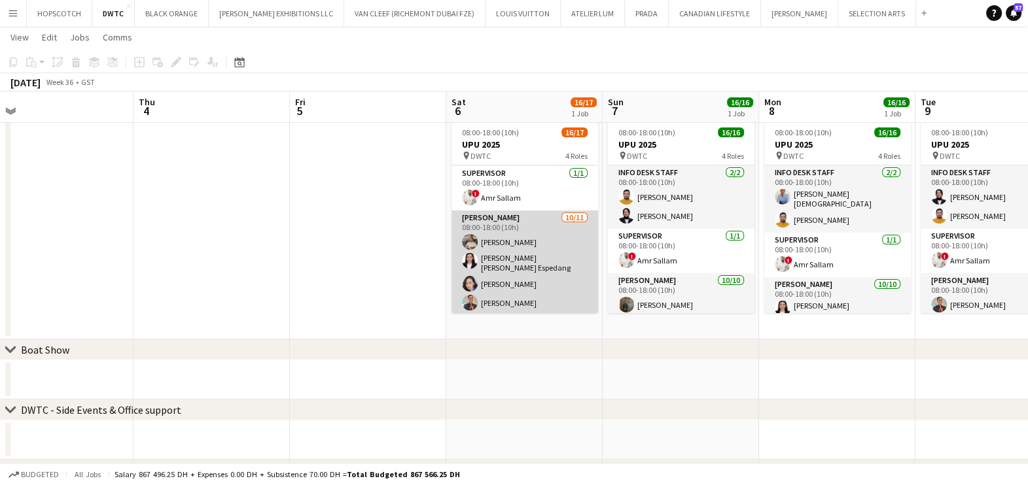
click at [543, 236] on app-card-role "Usher 10/11 08:00-18:00 (10h) Muhammad Fayaz Maria liza Espedang Cherubim Reyes…" at bounding box center [524, 334] width 147 height 246
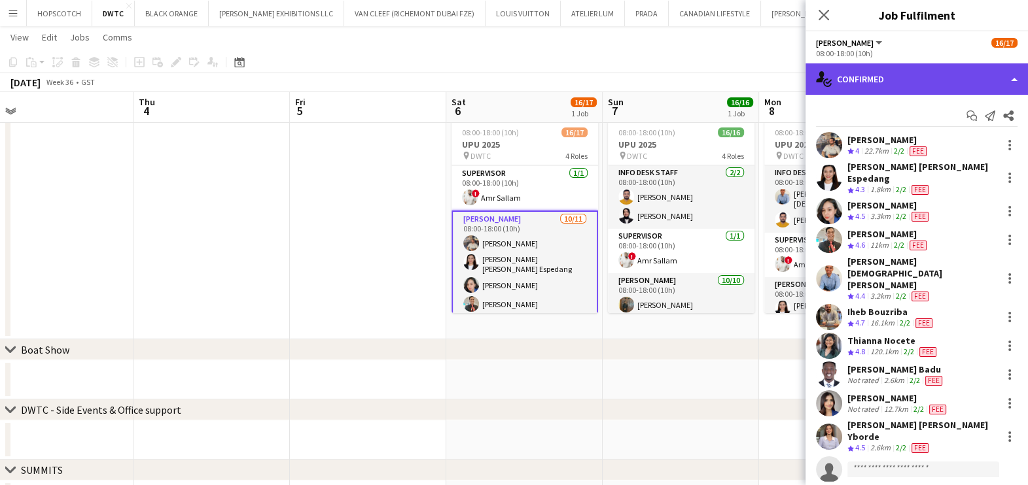
click at [935, 63] on div "single-neutral-actions-check-2 Confirmed" at bounding box center [916, 78] width 222 height 31
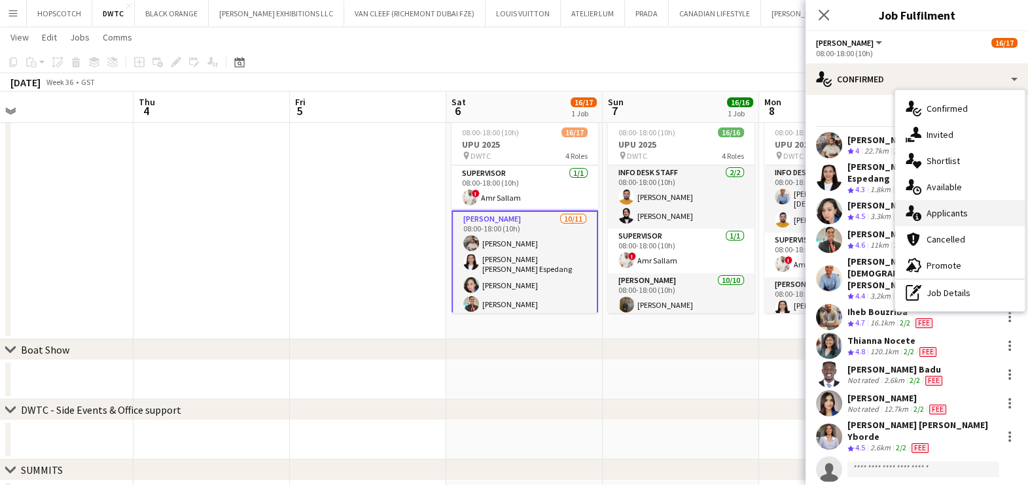
click at [948, 210] on span "Applicants" at bounding box center [946, 213] width 41 height 12
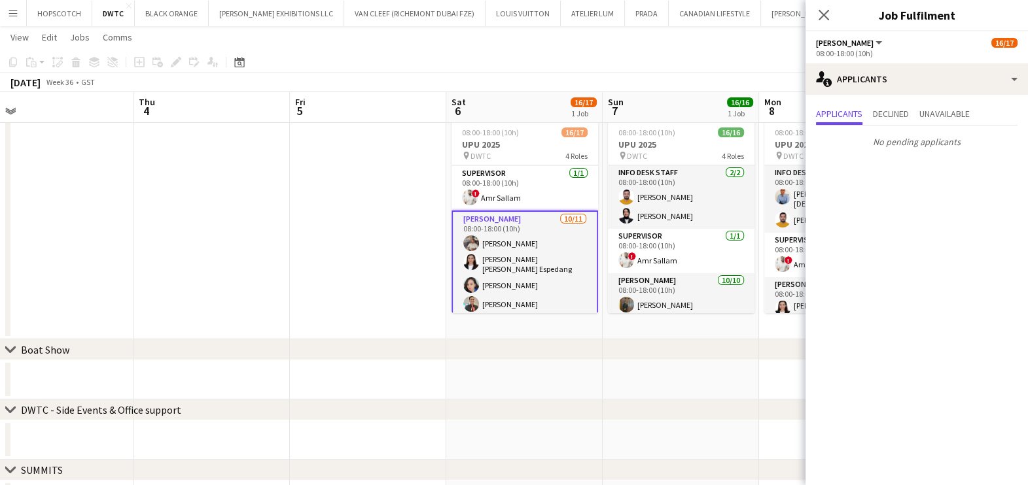
click at [382, 226] on app-date-cell at bounding box center [368, 226] width 156 height 225
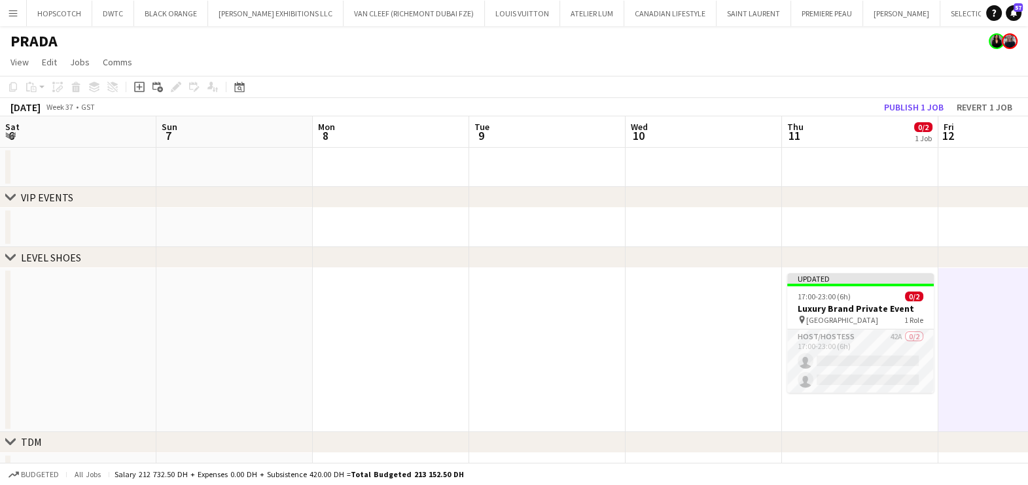
scroll to position [0, 449]
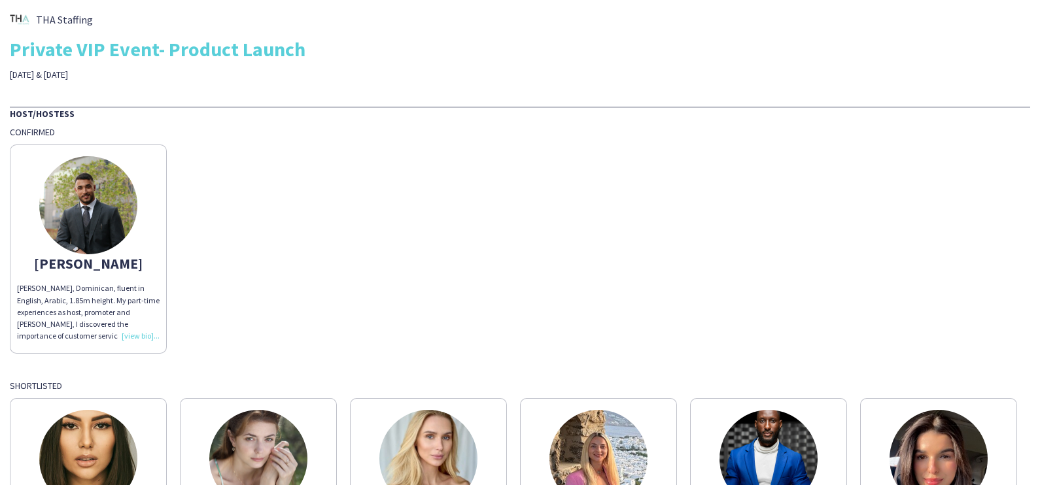
scroll to position [107, 0]
